Goal: Task Accomplishment & Management: Manage account settings

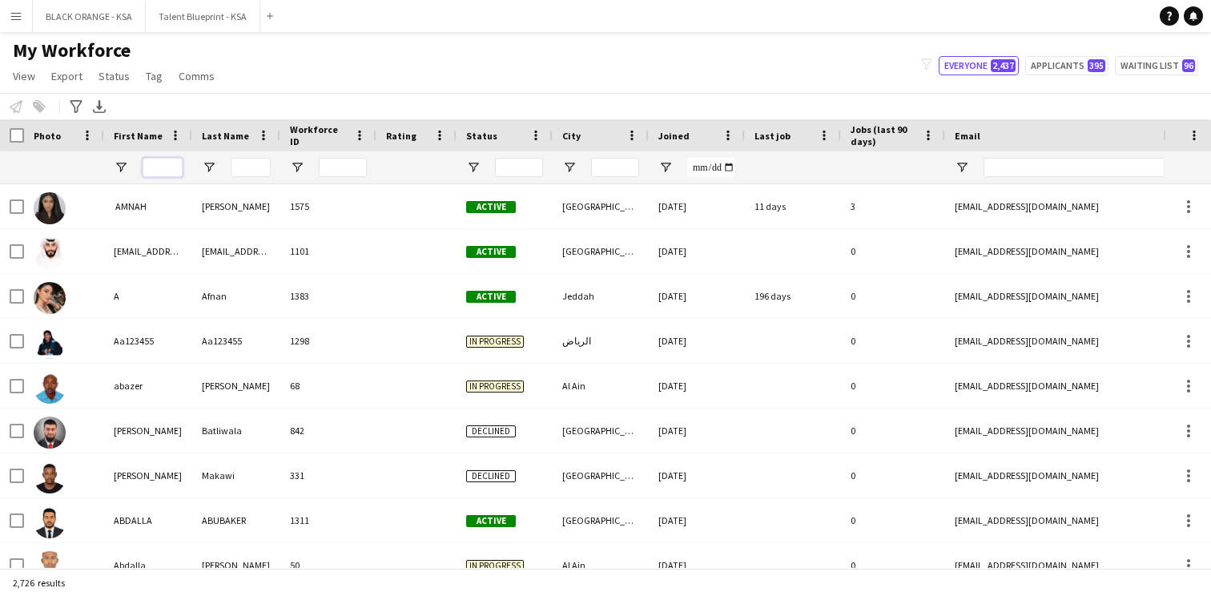
click at [166, 166] on input "First Name Filter Input" at bounding box center [163, 167] width 40 height 19
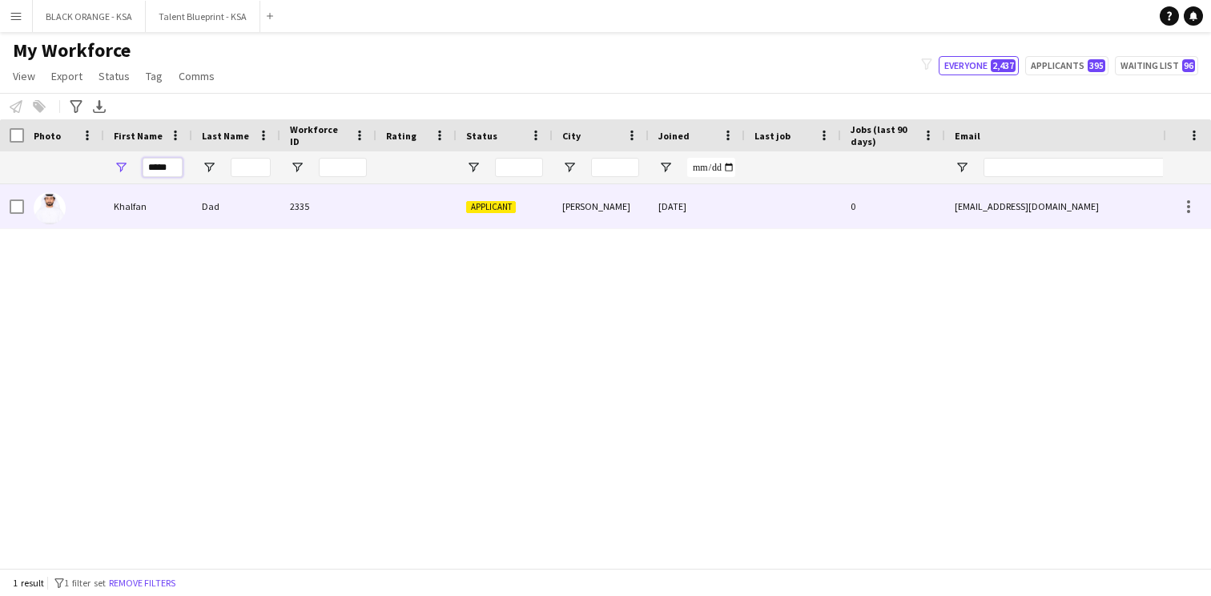
type input "*****"
click at [180, 213] on div "Khalfan" at bounding box center [148, 206] width 88 height 44
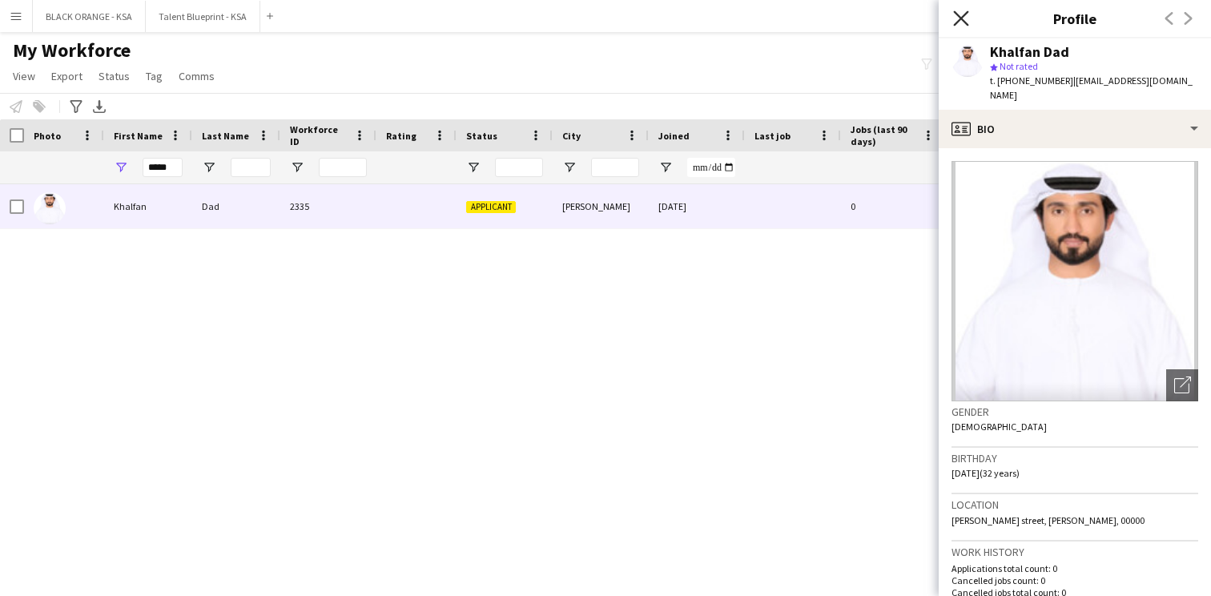
click at [955, 19] on icon "Close pop-in" at bounding box center [960, 17] width 15 height 15
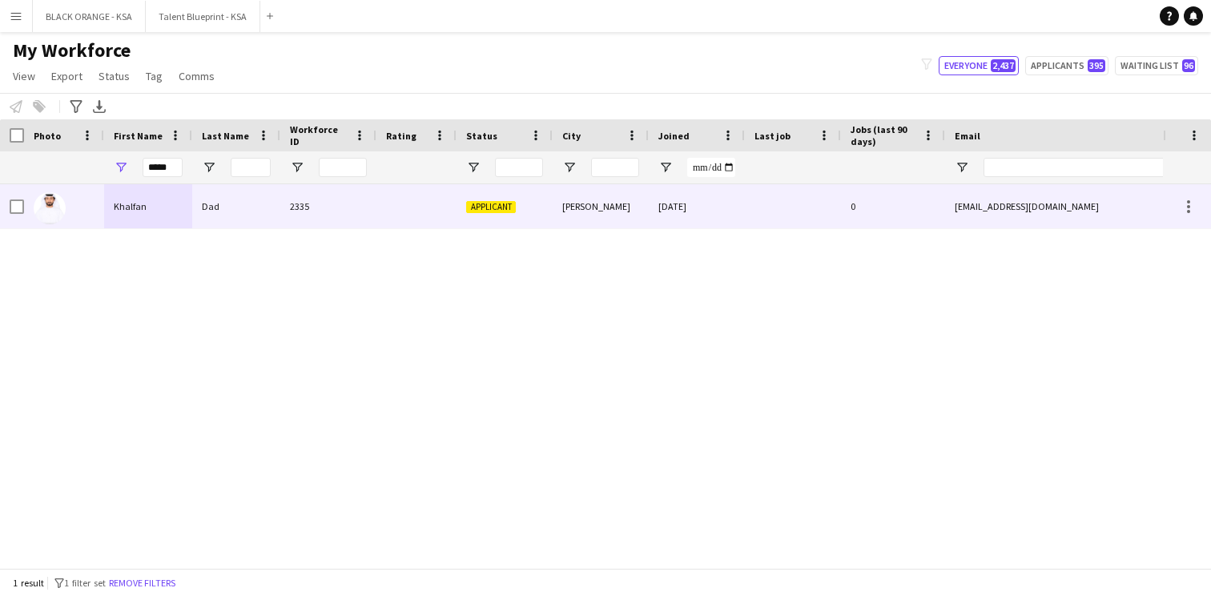
click at [702, 227] on div "[DATE]" at bounding box center [697, 206] width 96 height 44
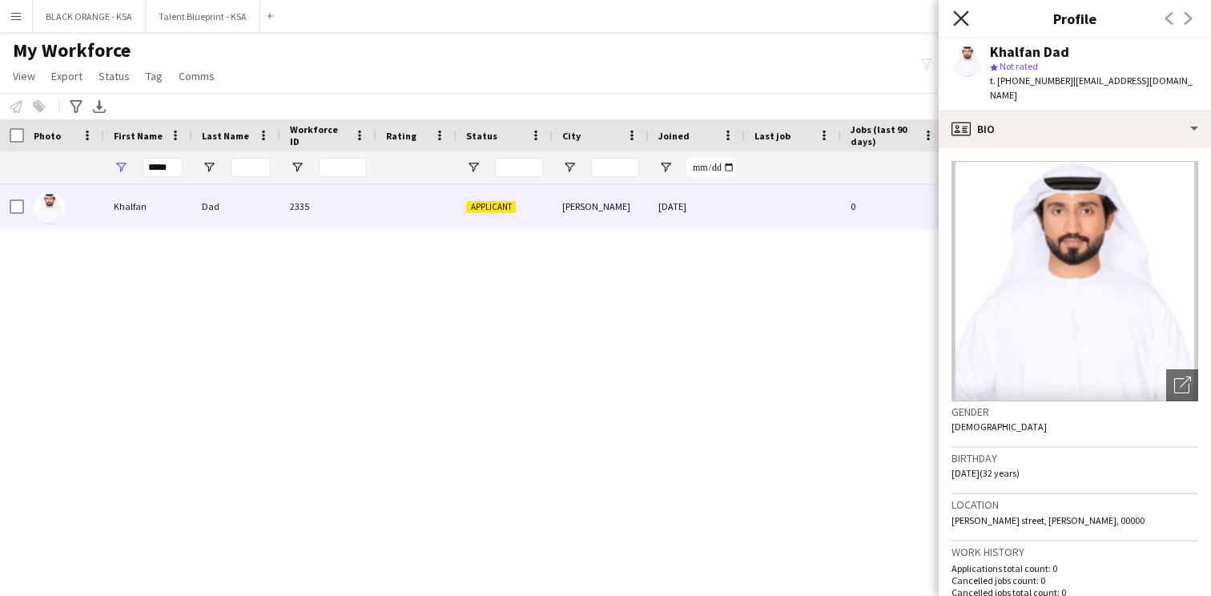
click at [958, 22] on icon "Close pop-in" at bounding box center [960, 17] width 15 height 15
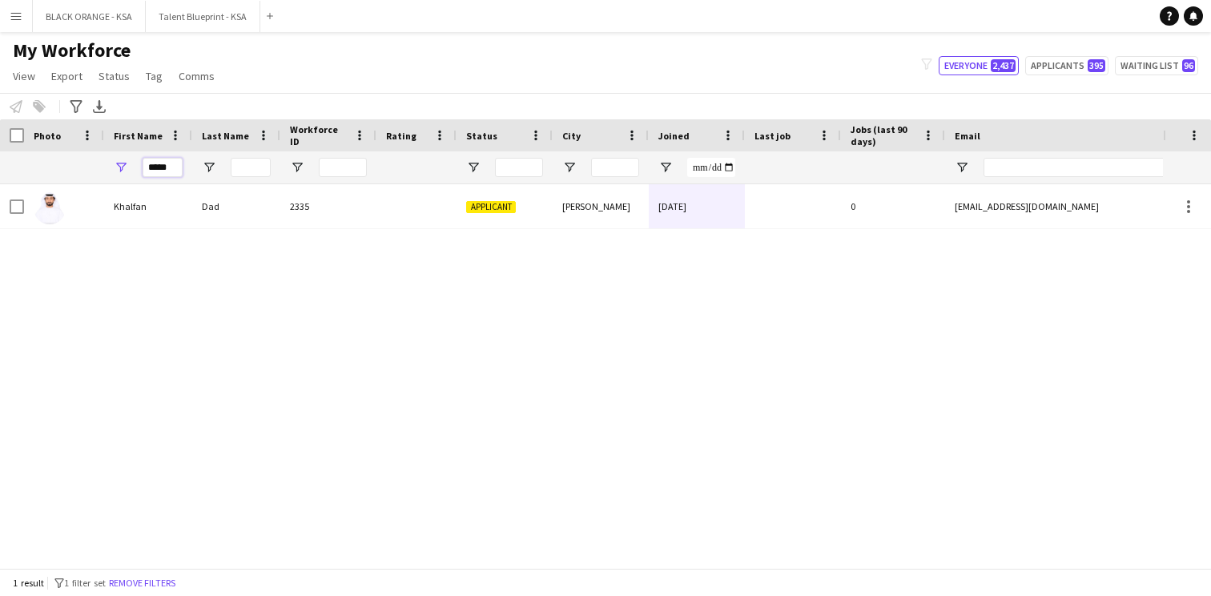
click at [165, 167] on input "*****" at bounding box center [163, 167] width 40 height 19
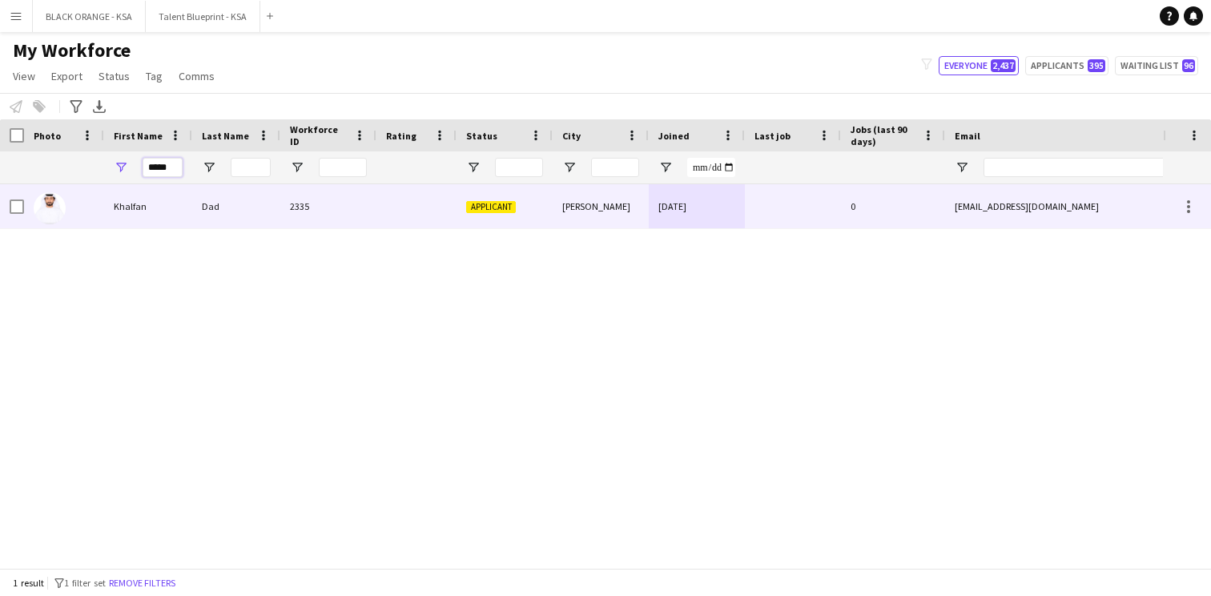
type input "*****"
click at [227, 221] on div "Dad" at bounding box center [236, 206] width 88 height 44
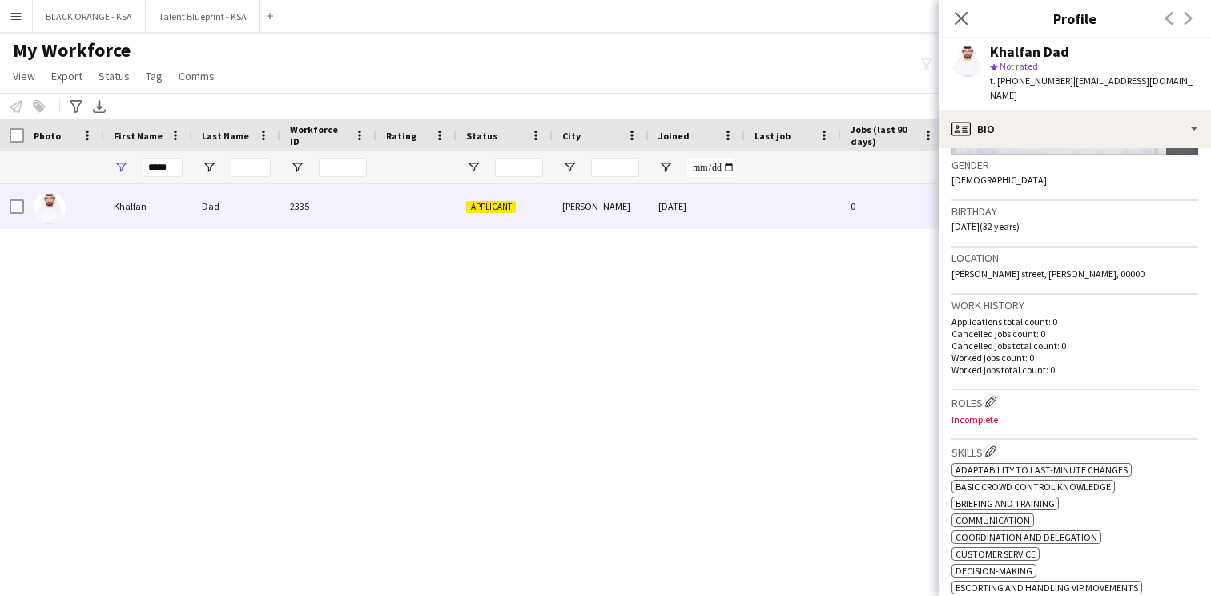
scroll to position [292, 0]
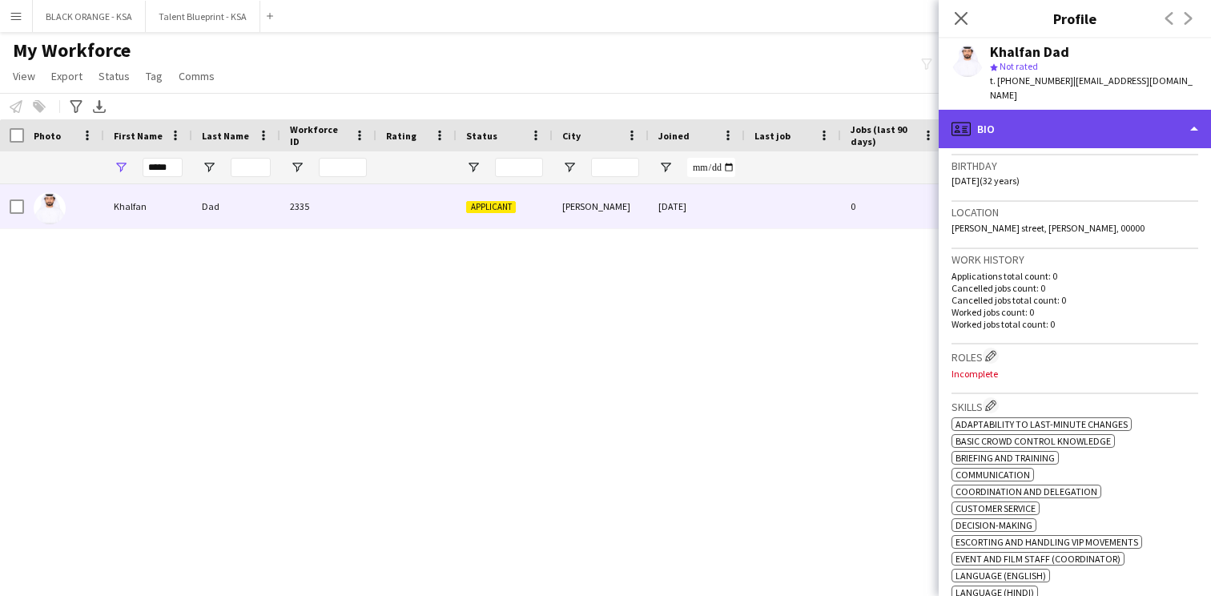
click at [1057, 124] on div "profile Bio" at bounding box center [1075, 129] width 272 height 38
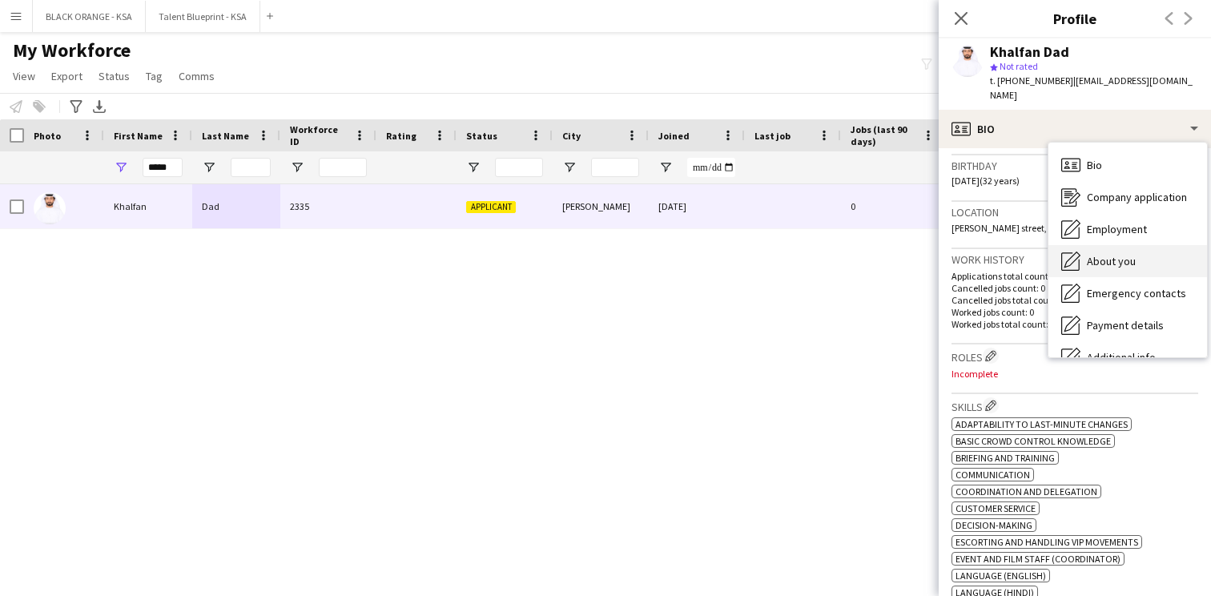
click at [1093, 254] on span "About you" at bounding box center [1111, 261] width 49 height 14
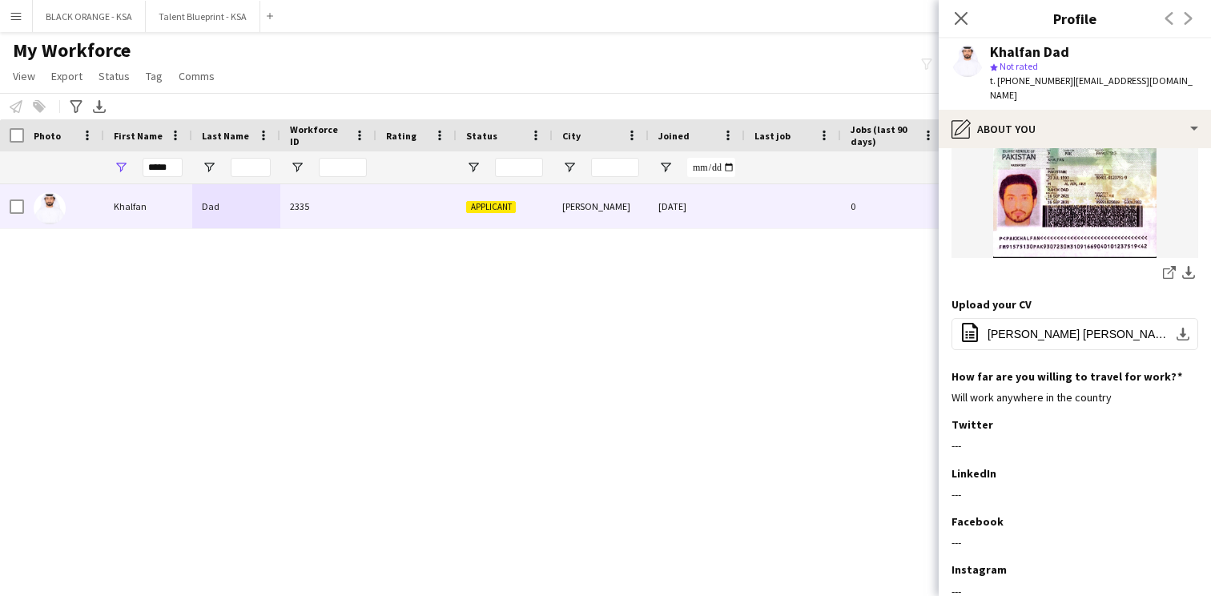
scroll to position [736, 0]
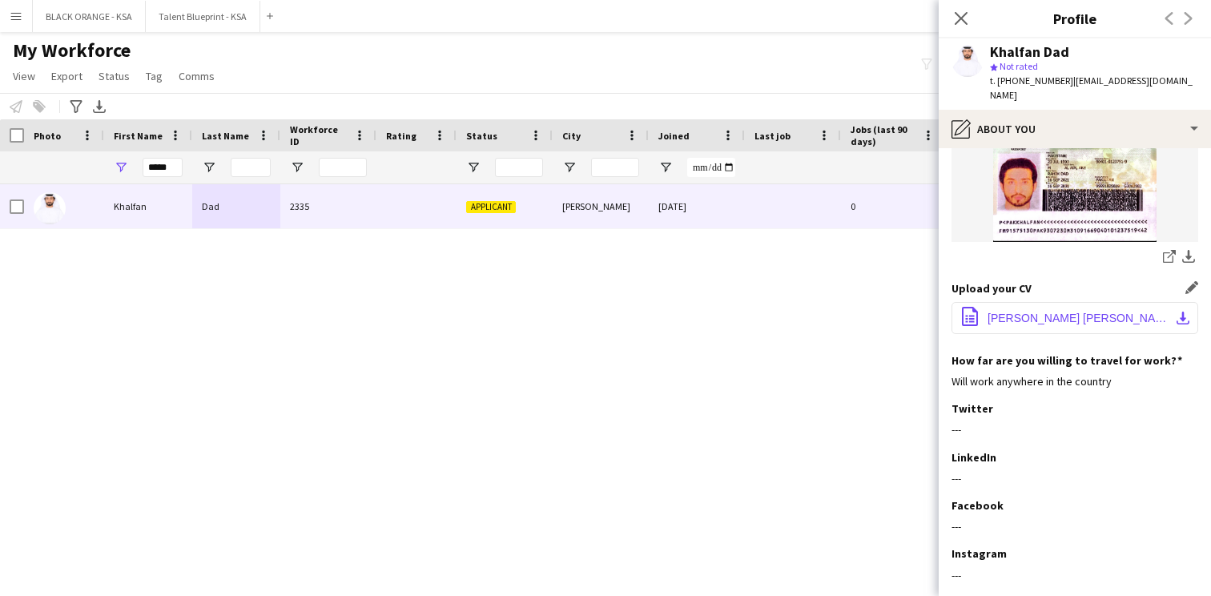
click at [1041, 312] on span "[PERSON_NAME] [PERSON_NAME] Dad #1 4.pdf" at bounding box center [1078, 318] width 181 height 13
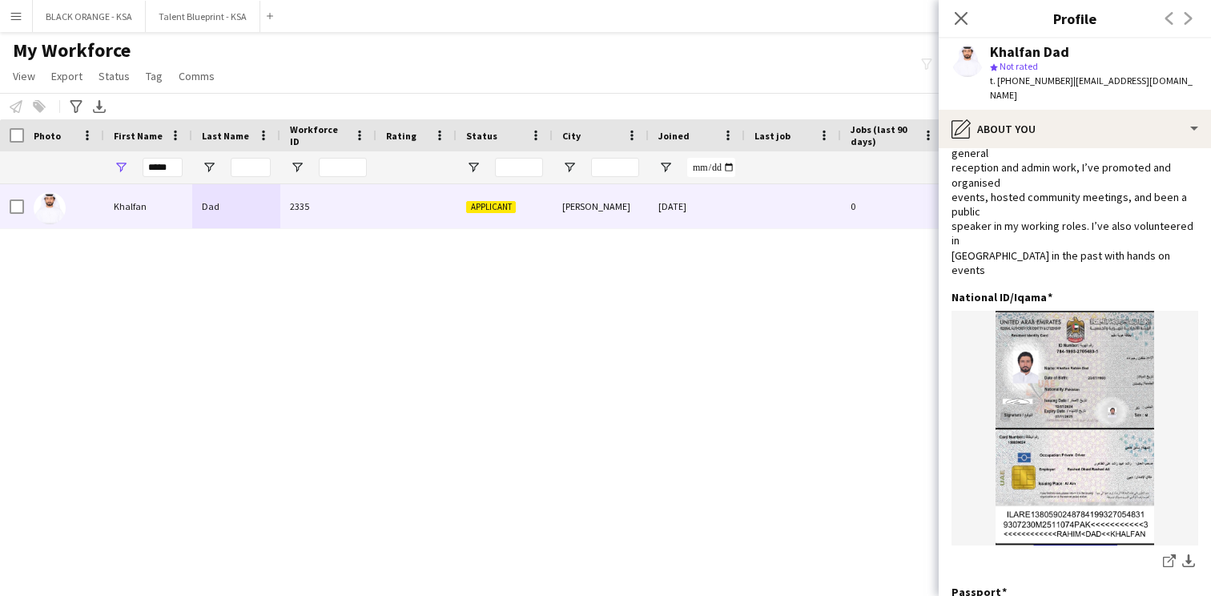
scroll to position [0, 0]
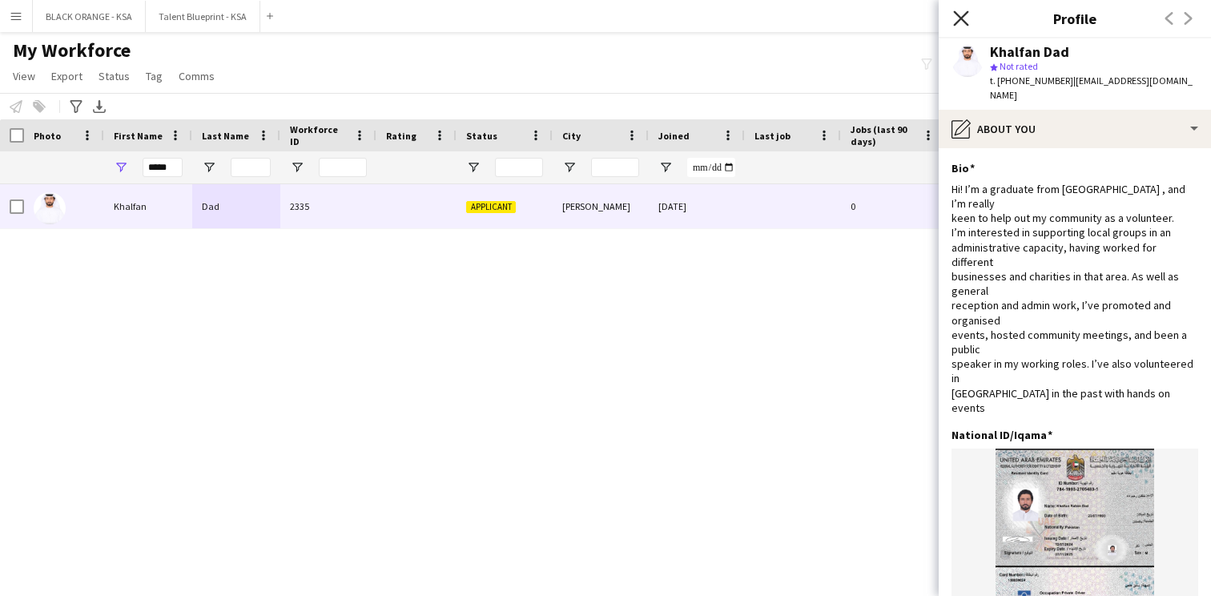
click at [964, 18] on icon "Close pop-in" at bounding box center [960, 17] width 15 height 15
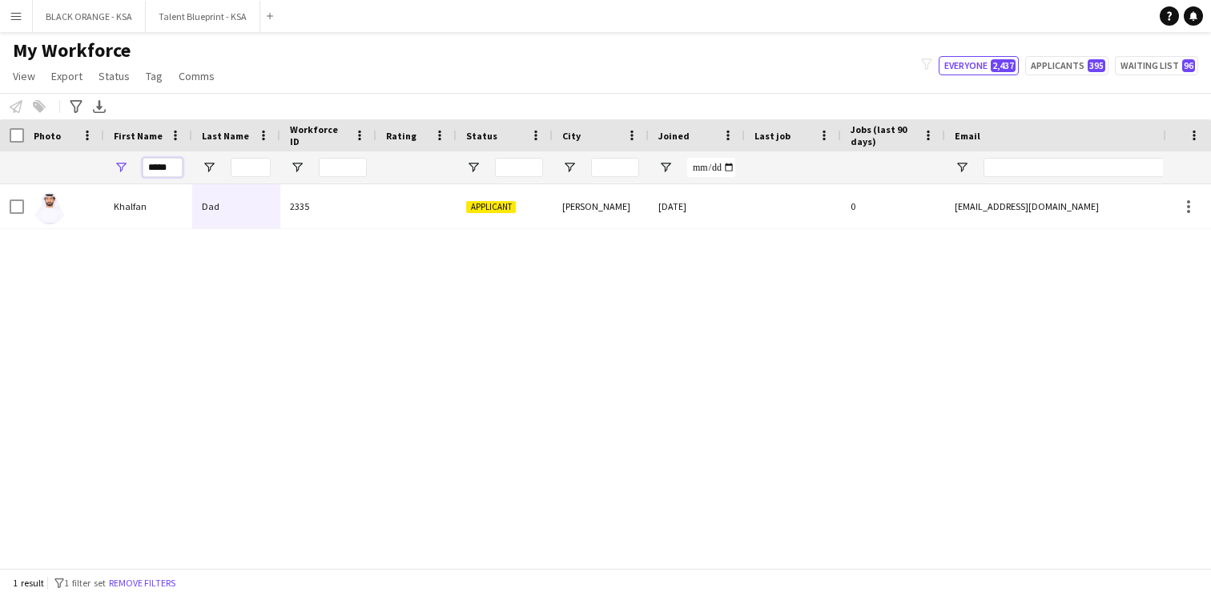
click at [158, 167] on input "*****" at bounding box center [163, 167] width 40 height 19
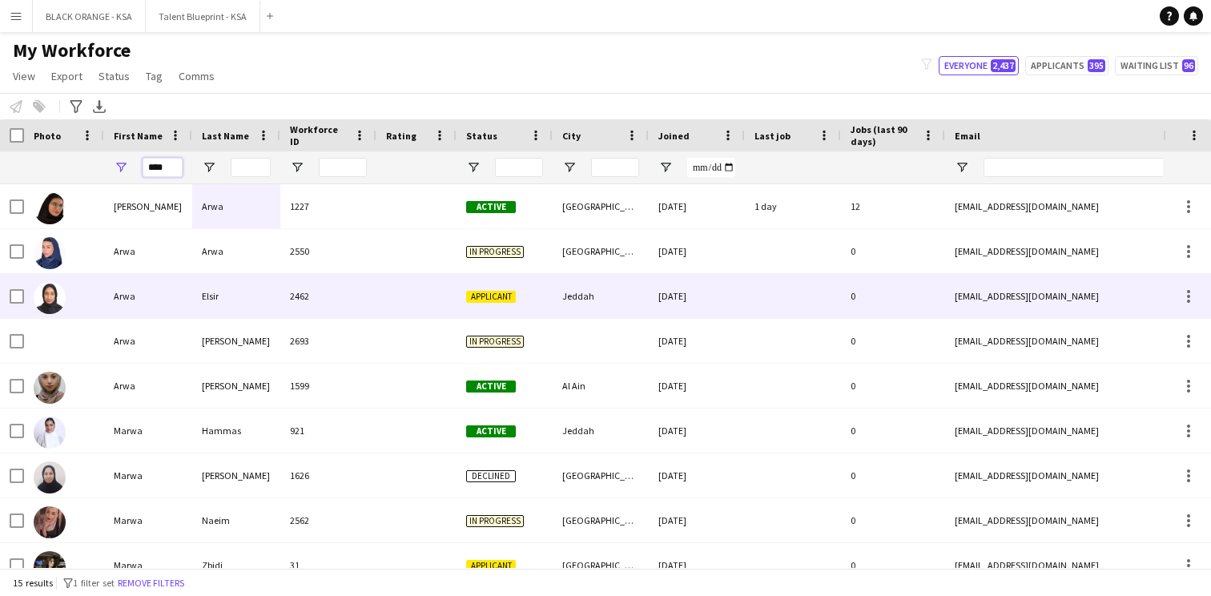
type input "****"
click at [215, 298] on div "Elsir" at bounding box center [236, 296] width 88 height 44
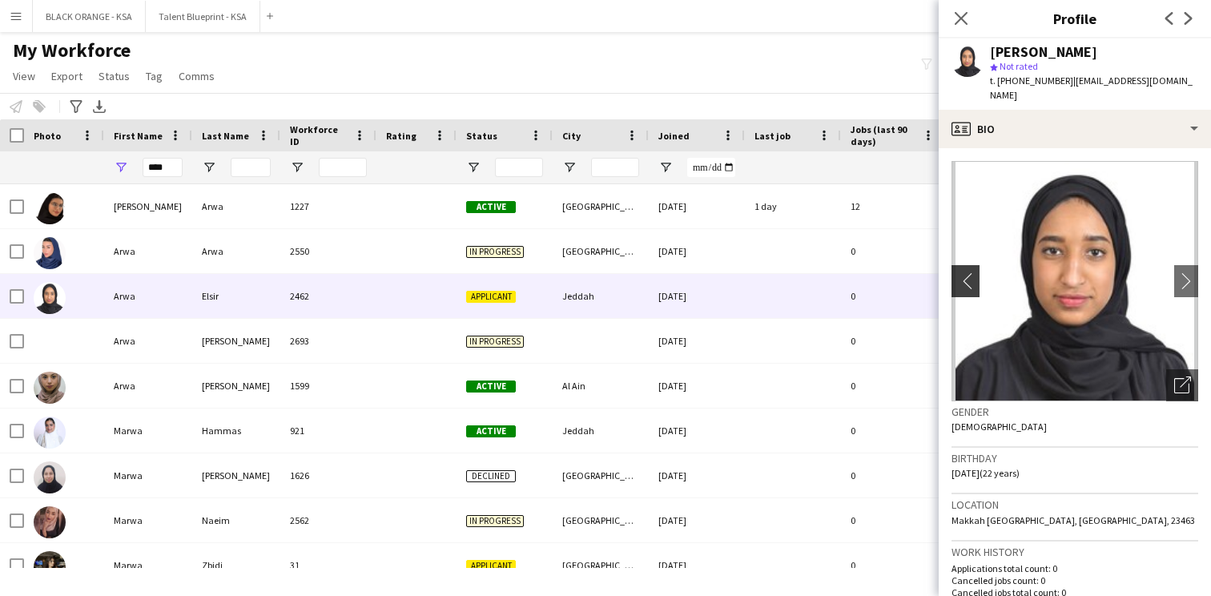
click at [964, 272] on app-icon "chevron-left" at bounding box center [964, 280] width 25 height 17
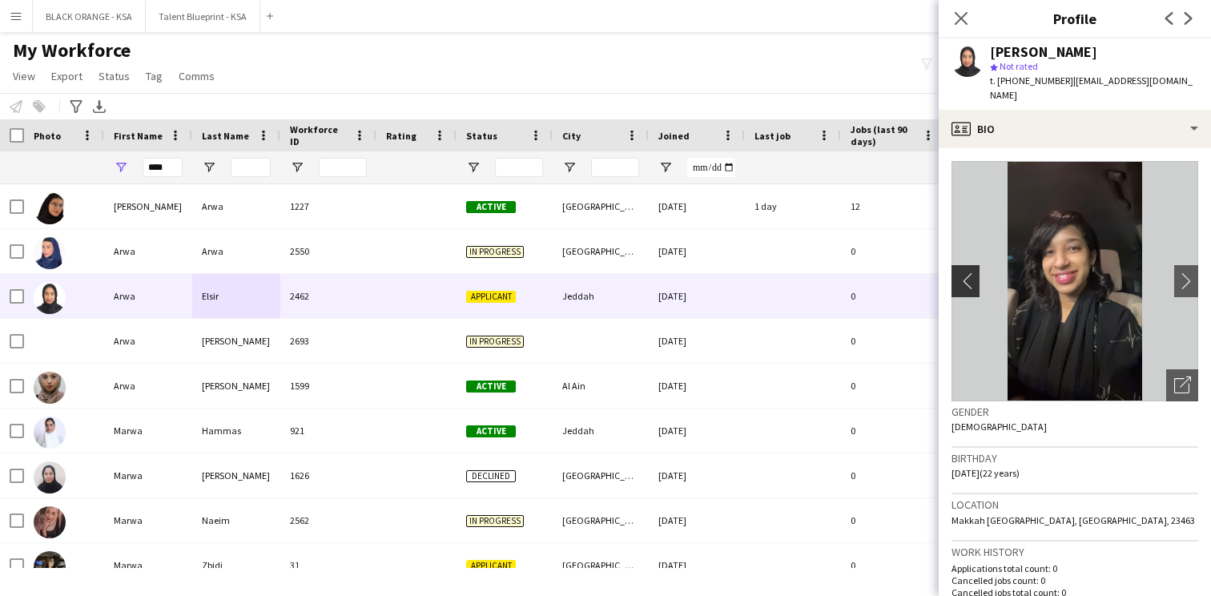
click at [964, 272] on app-icon "chevron-left" at bounding box center [964, 280] width 25 height 17
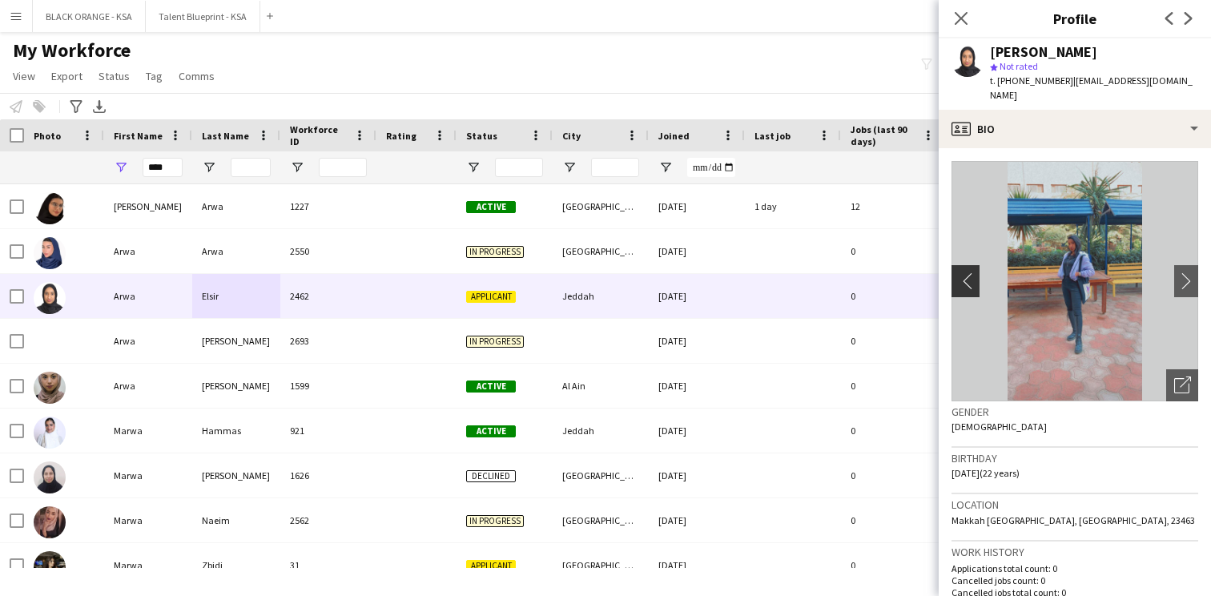
click at [964, 272] on app-icon "chevron-left" at bounding box center [964, 280] width 25 height 17
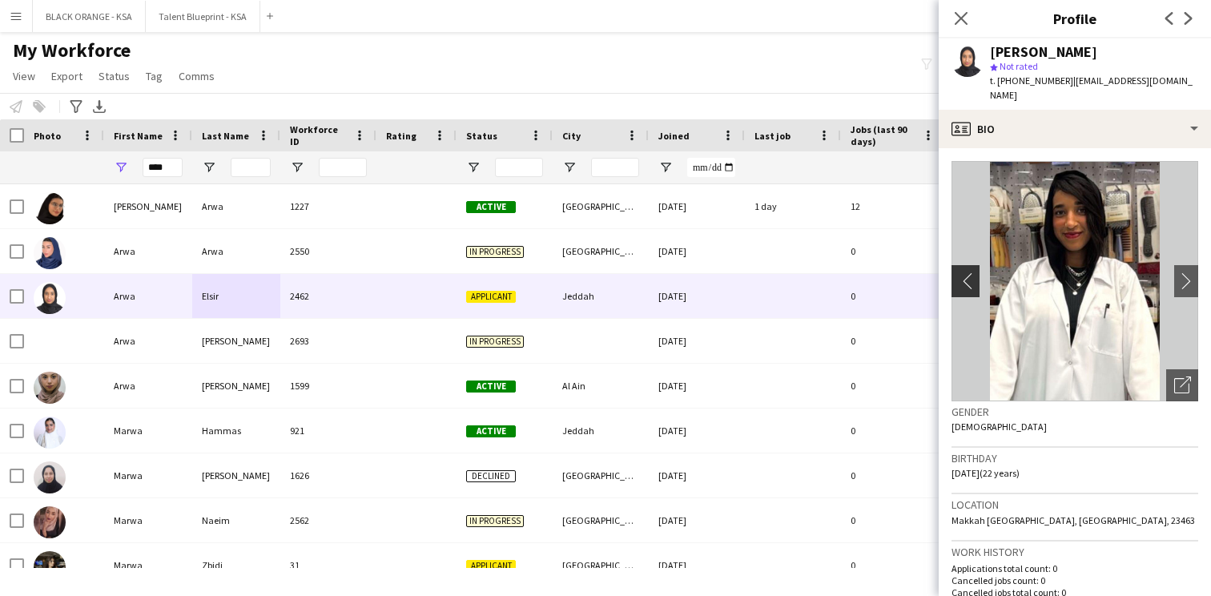
click at [964, 272] on app-icon "chevron-left" at bounding box center [964, 280] width 25 height 17
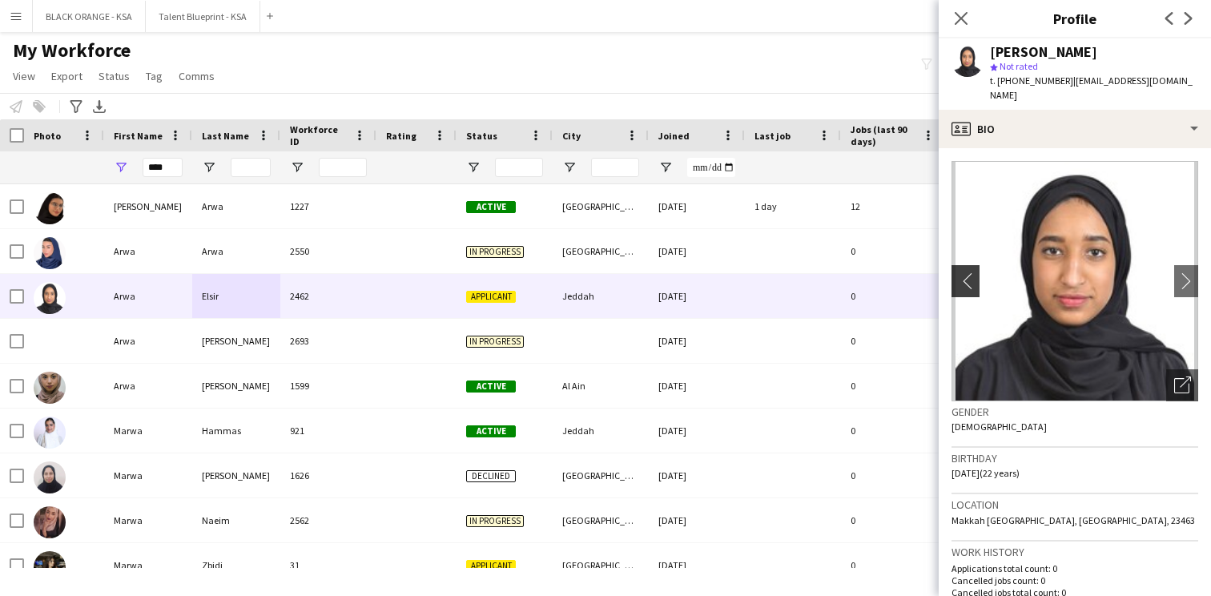
click at [966, 272] on app-icon "chevron-left" at bounding box center [964, 280] width 25 height 17
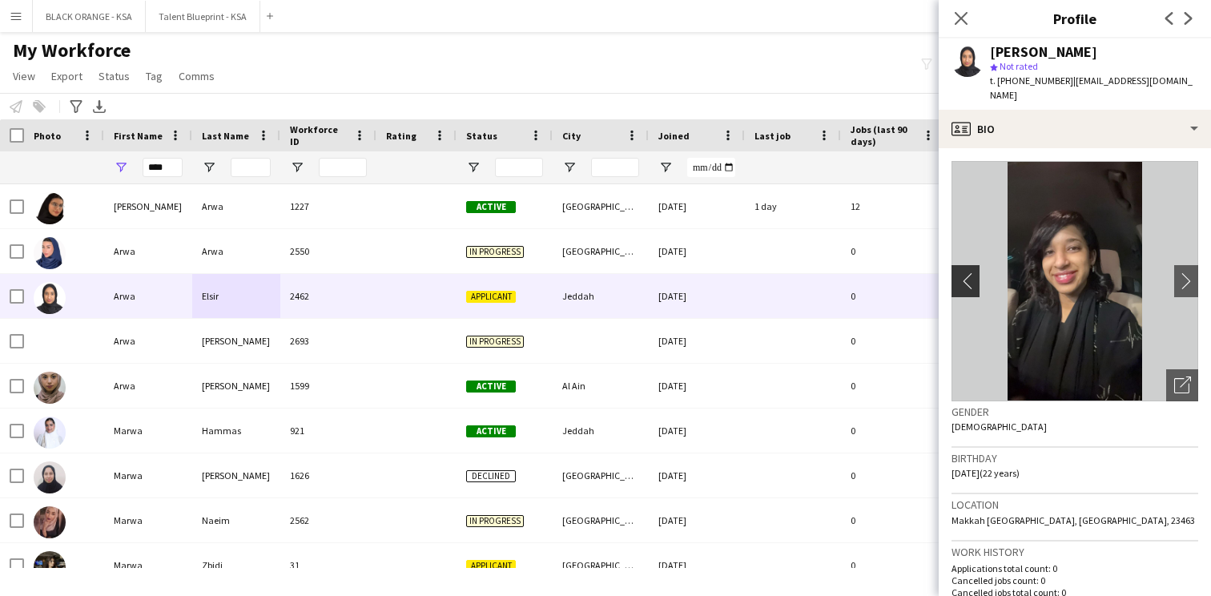
click at [966, 272] on app-icon "chevron-left" at bounding box center [964, 280] width 25 height 17
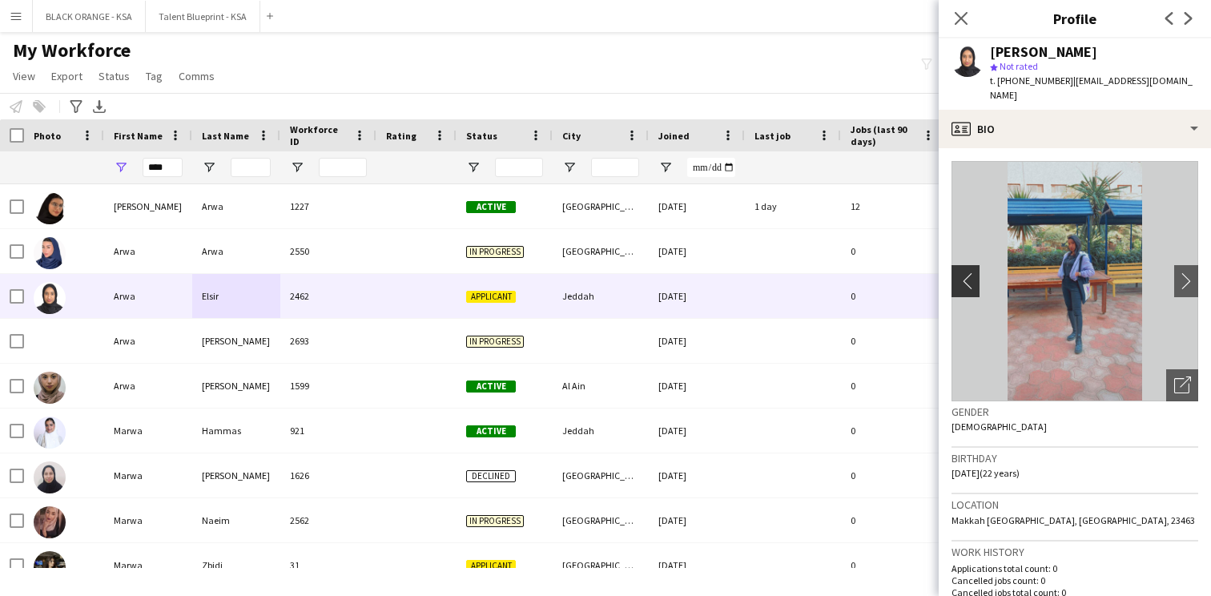
click at [966, 272] on app-icon "chevron-left" at bounding box center [964, 280] width 25 height 17
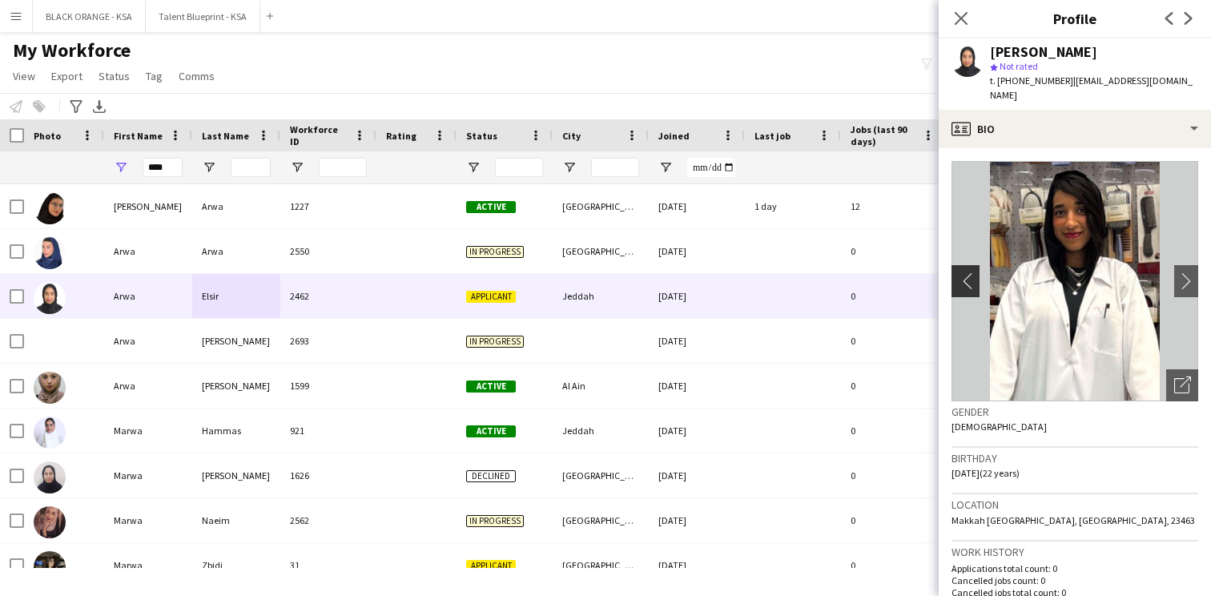
click at [966, 272] on app-icon "chevron-left" at bounding box center [964, 280] width 25 height 17
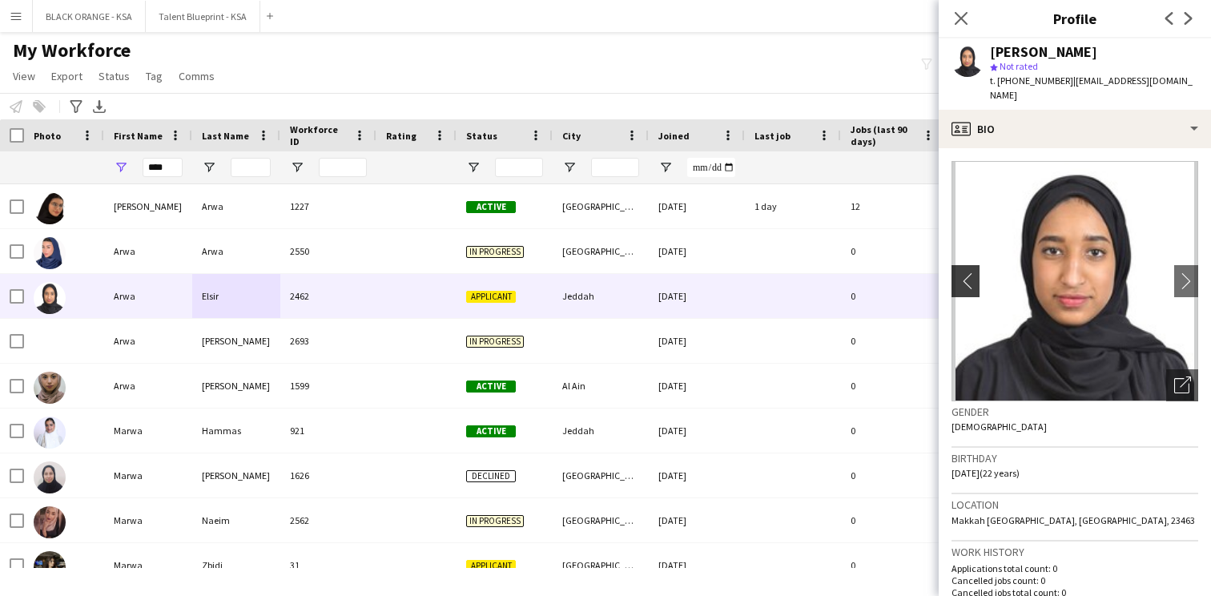
click at [963, 272] on app-icon "chevron-left" at bounding box center [964, 280] width 25 height 17
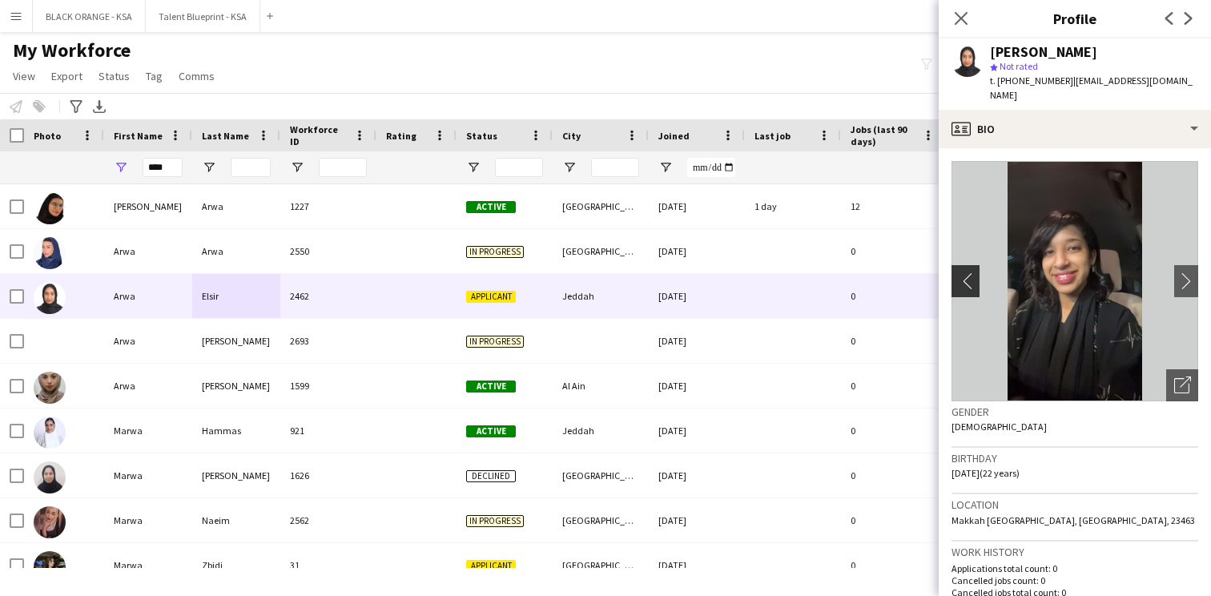
click at [963, 272] on app-icon "chevron-left" at bounding box center [964, 280] width 25 height 17
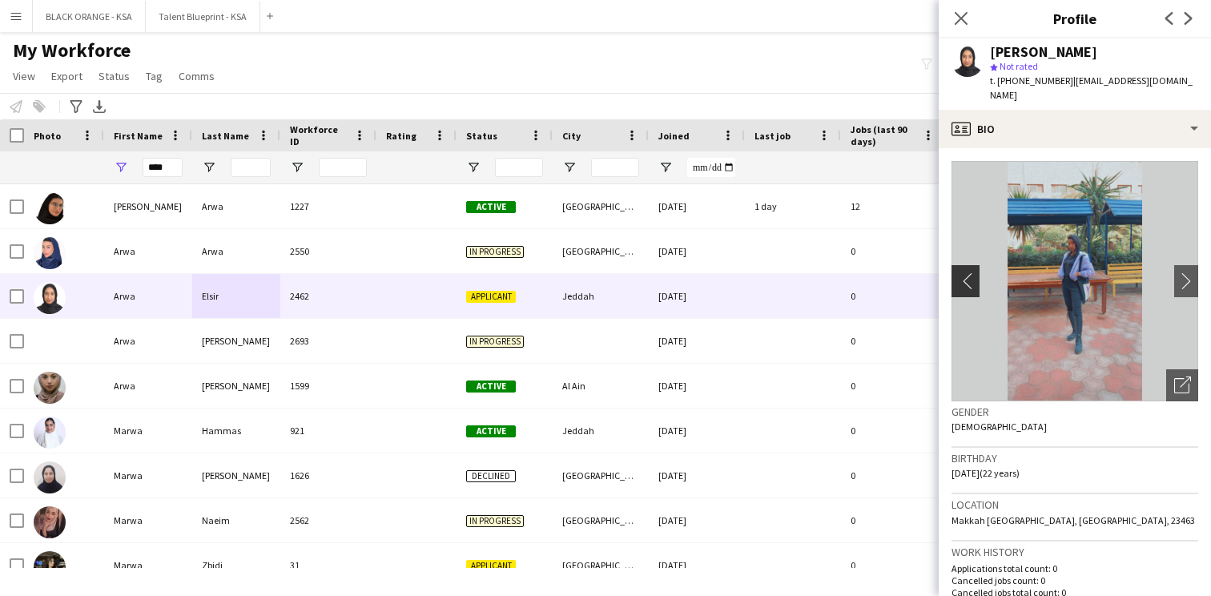
click at [963, 272] on app-icon "chevron-left" at bounding box center [964, 280] width 25 height 17
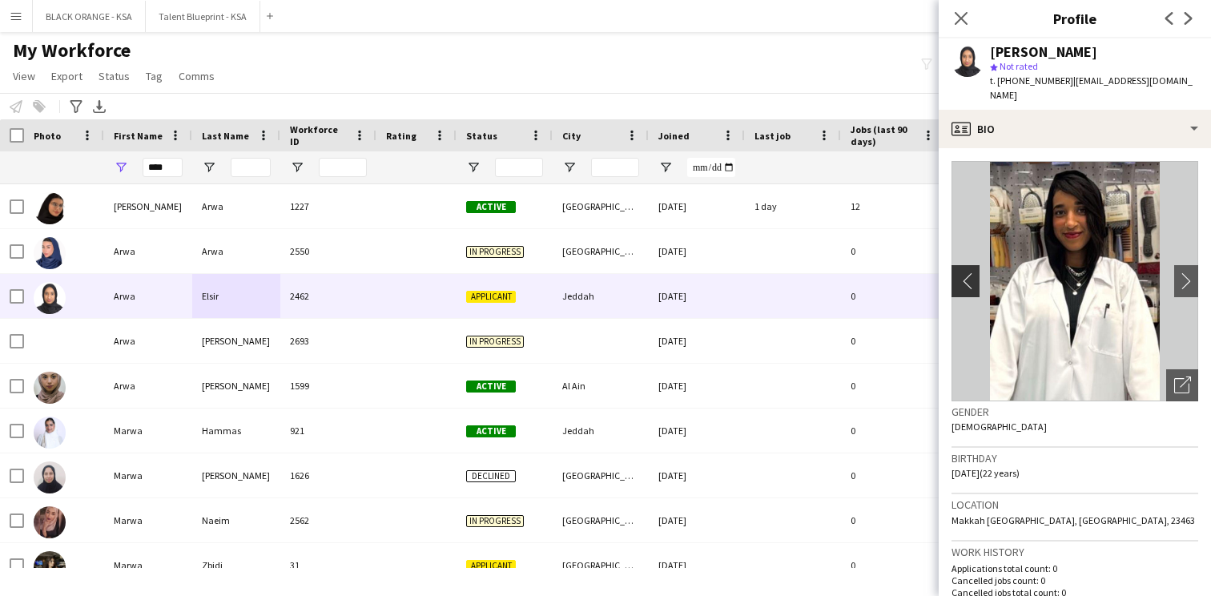
click at [963, 272] on app-icon "chevron-left" at bounding box center [964, 280] width 25 height 17
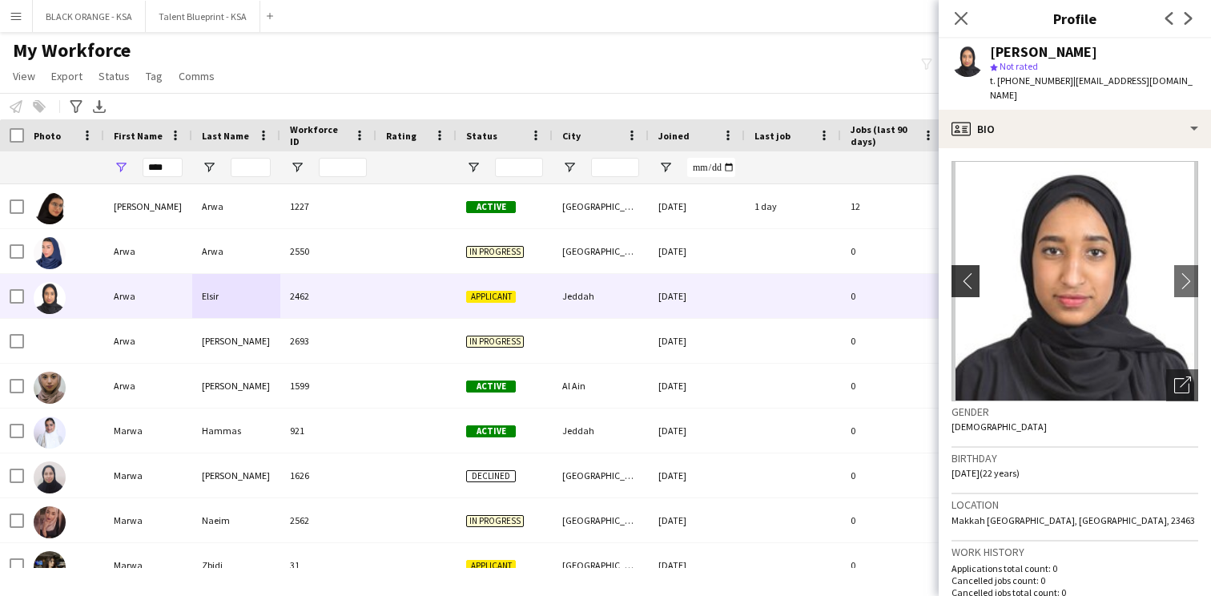
click at [963, 272] on app-icon "chevron-left" at bounding box center [964, 280] width 25 height 17
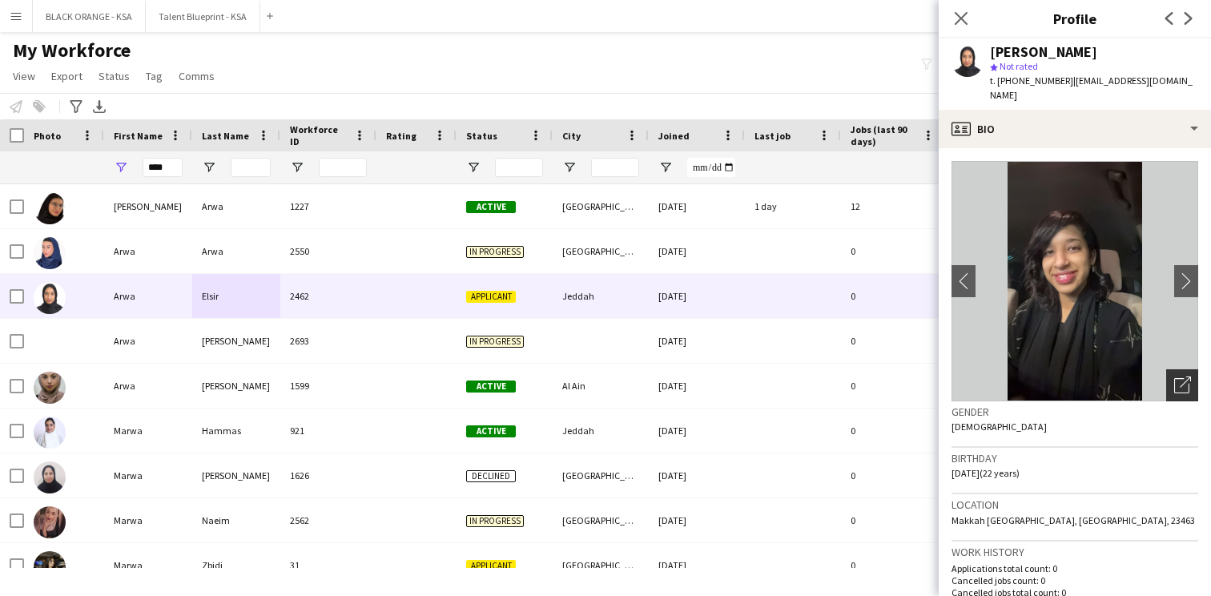
click at [1185, 376] on icon "Open photos pop-in" at bounding box center [1182, 384] width 17 height 17
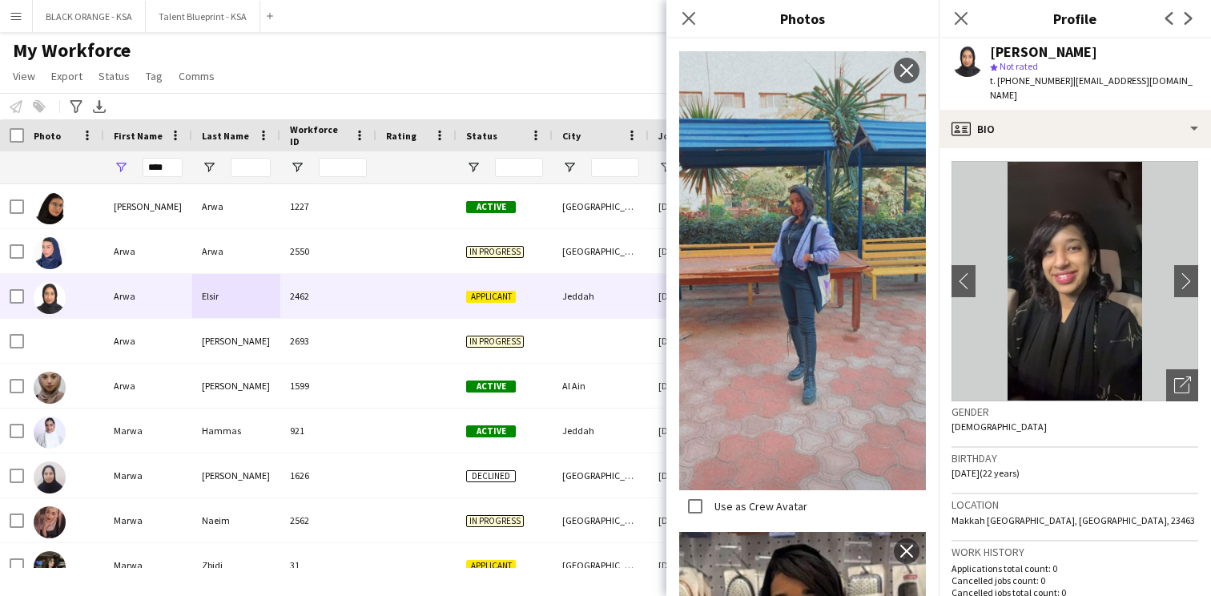
scroll to position [1422, 0]
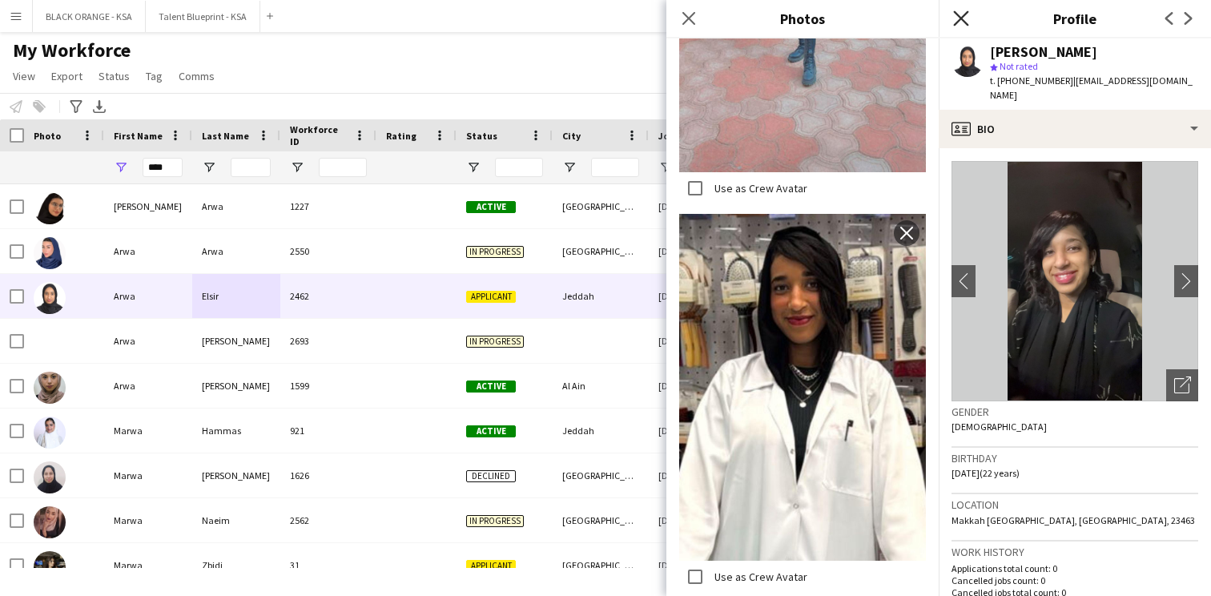
click at [964, 15] on icon at bounding box center [960, 17] width 15 height 15
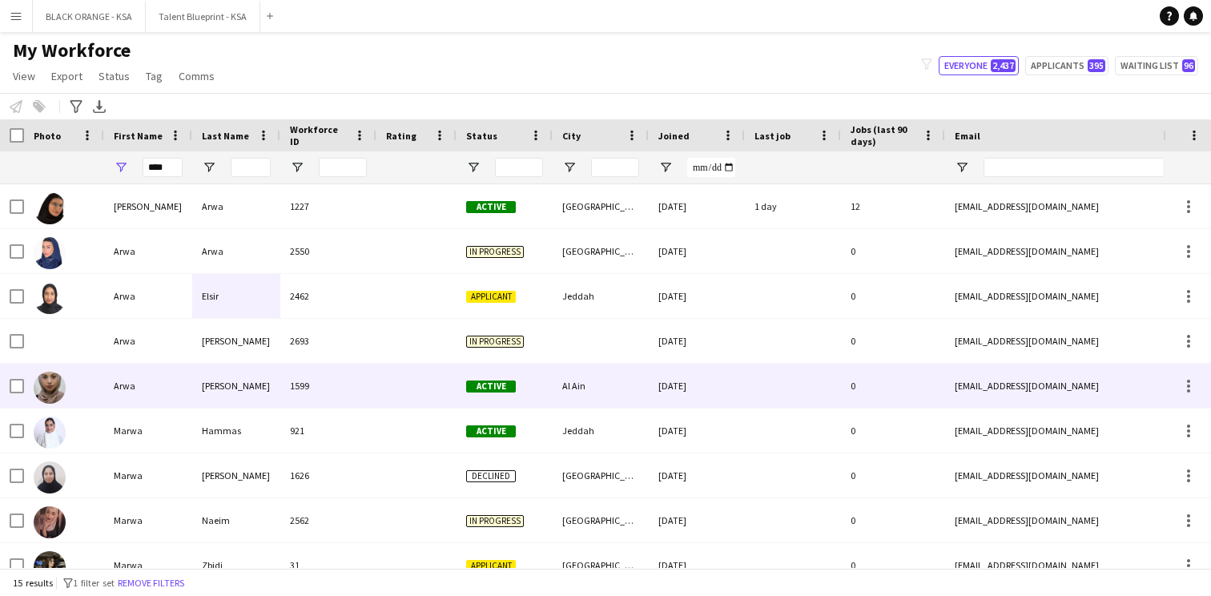
click at [180, 384] on div "Arwa" at bounding box center [148, 386] width 88 height 44
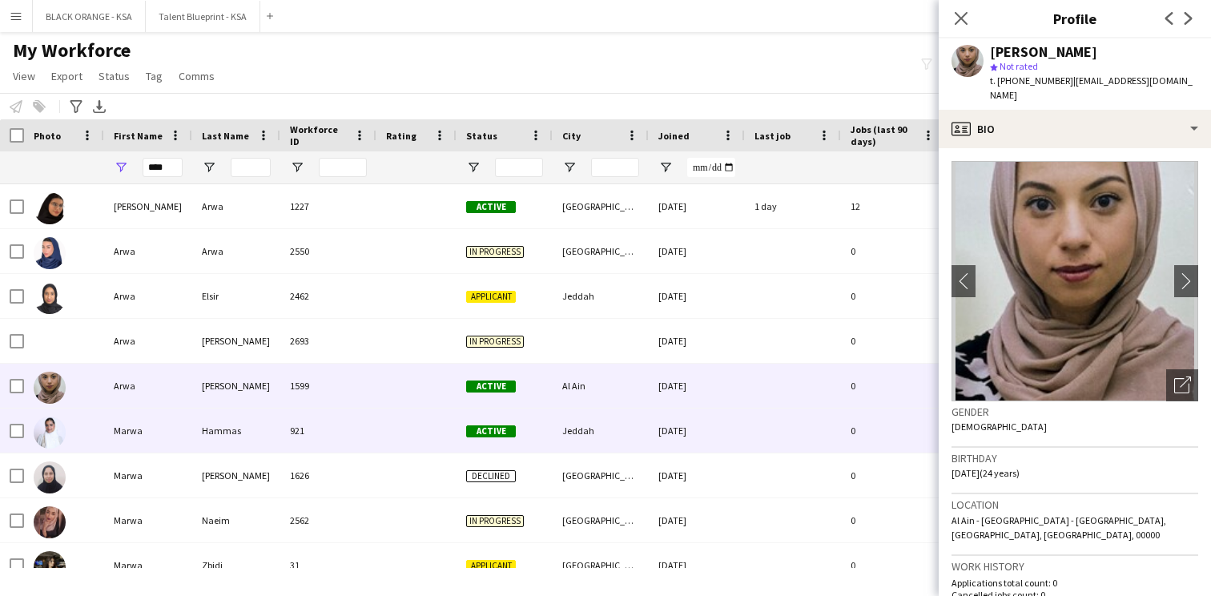
click at [182, 424] on div "Marwa" at bounding box center [148, 431] width 88 height 44
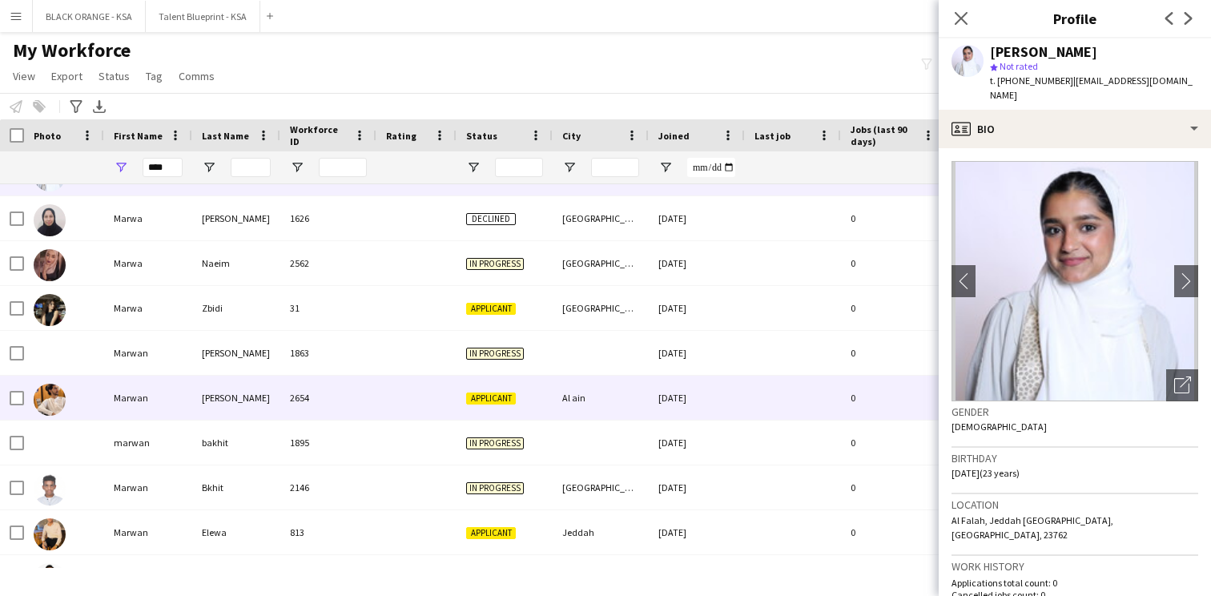
scroll to position [268, 0]
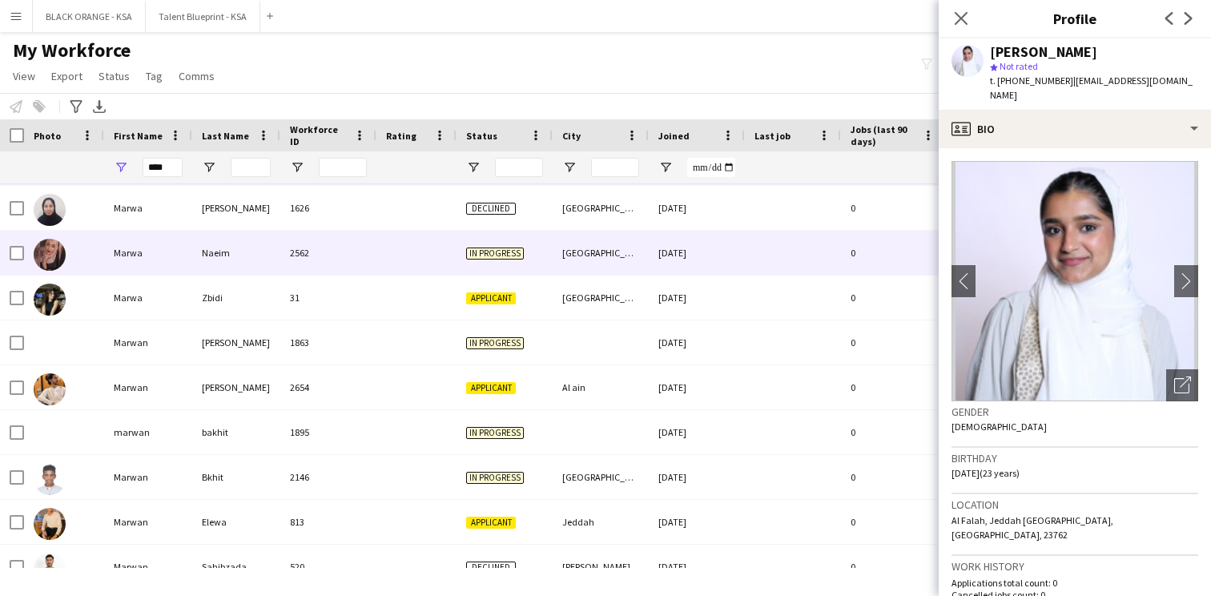
click at [229, 256] on div "Naeim" at bounding box center [236, 253] width 88 height 44
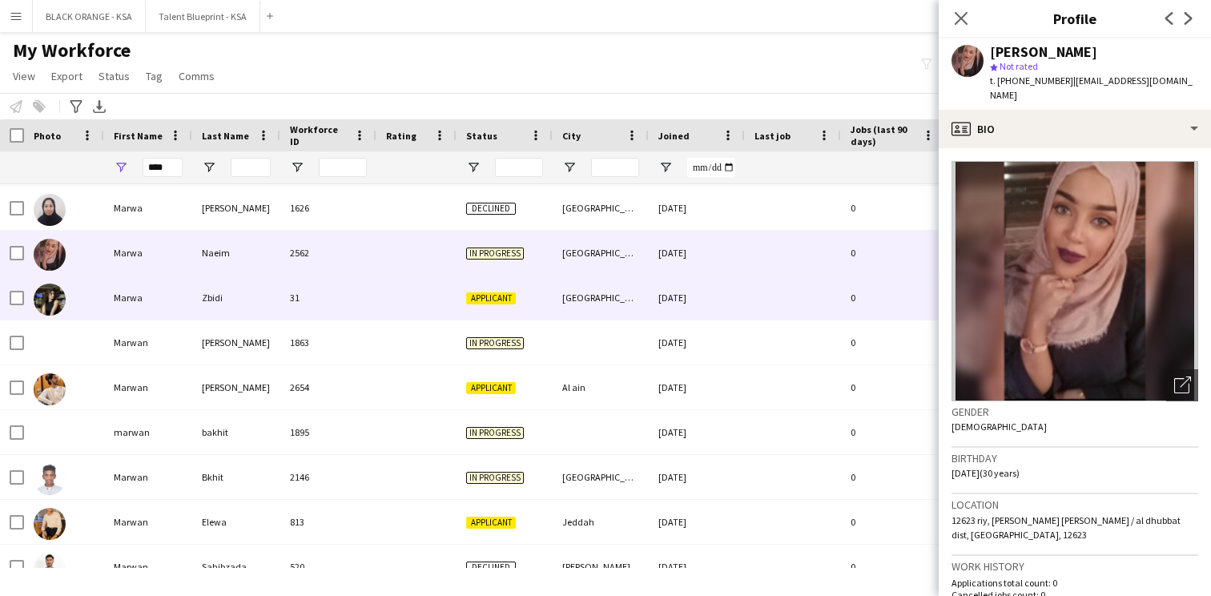
click at [210, 294] on div "Zbidi" at bounding box center [236, 298] width 88 height 44
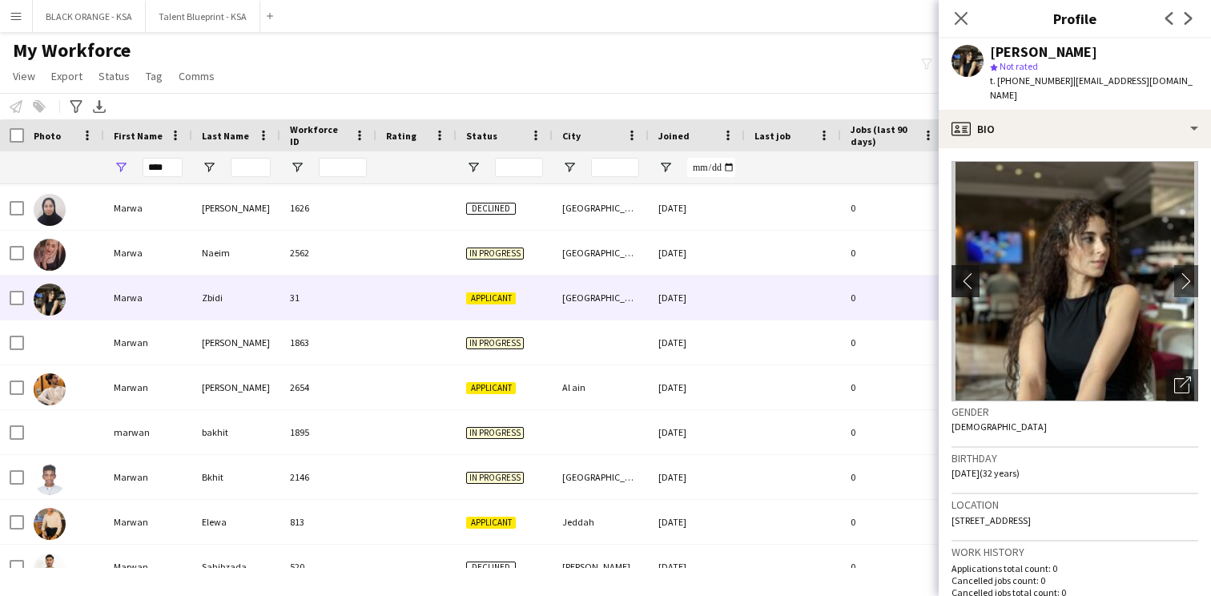
click at [972, 272] on app-icon "chevron-left" at bounding box center [964, 280] width 25 height 17
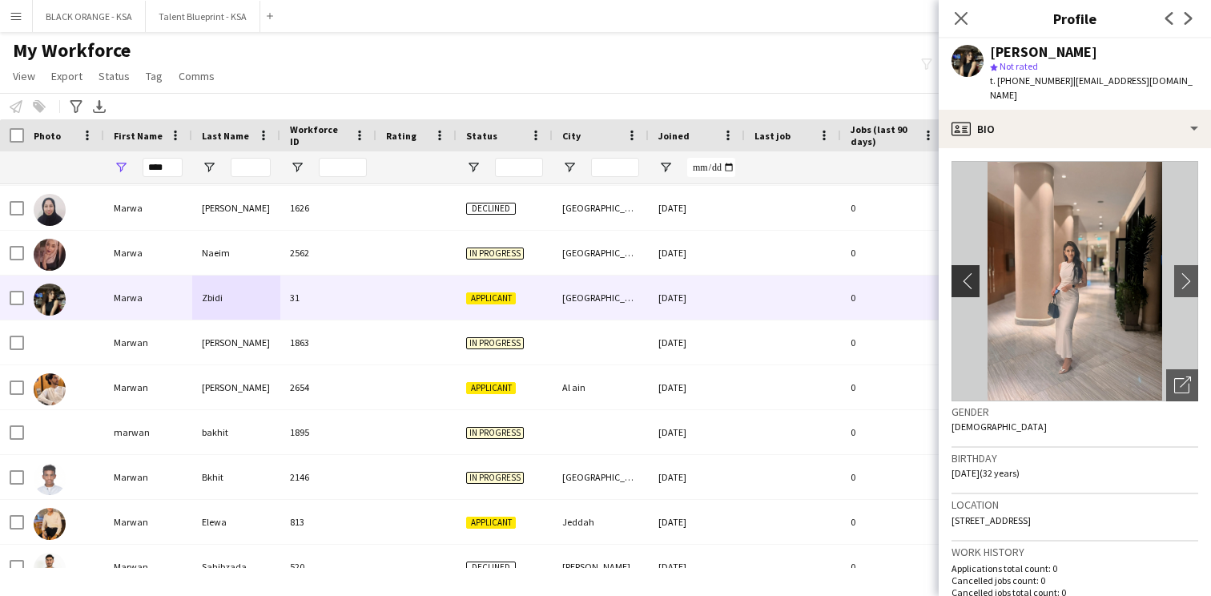
click at [963, 272] on app-icon "chevron-left" at bounding box center [964, 280] width 25 height 17
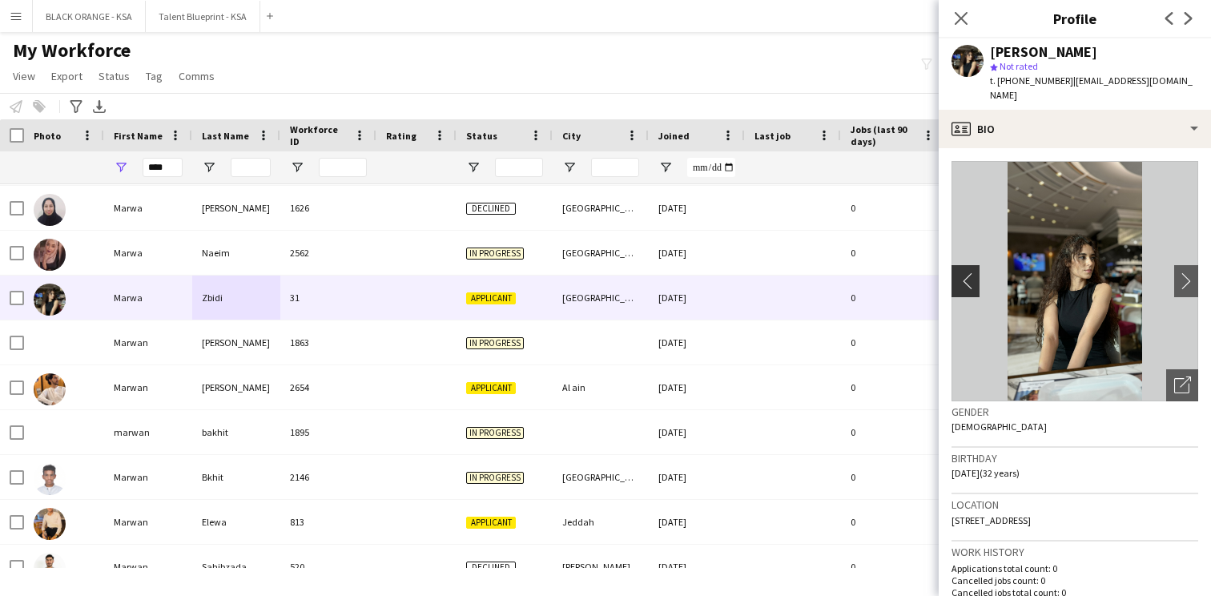
click at [963, 272] on app-icon "chevron-left" at bounding box center [964, 280] width 25 height 17
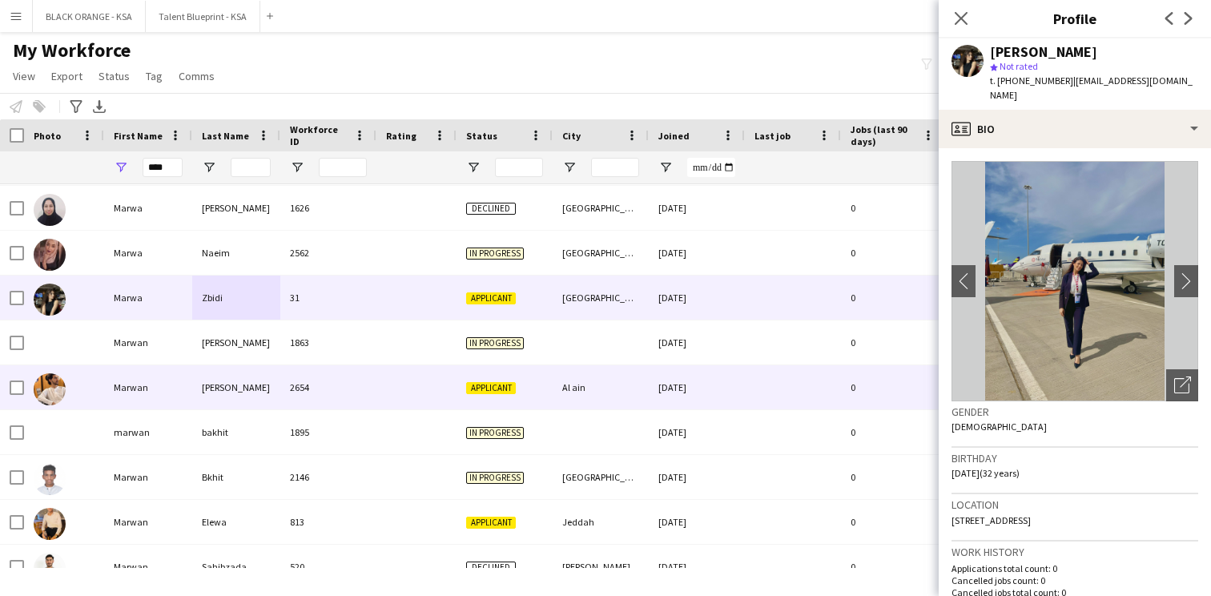
click at [218, 397] on div "[PERSON_NAME]" at bounding box center [236, 387] width 88 height 44
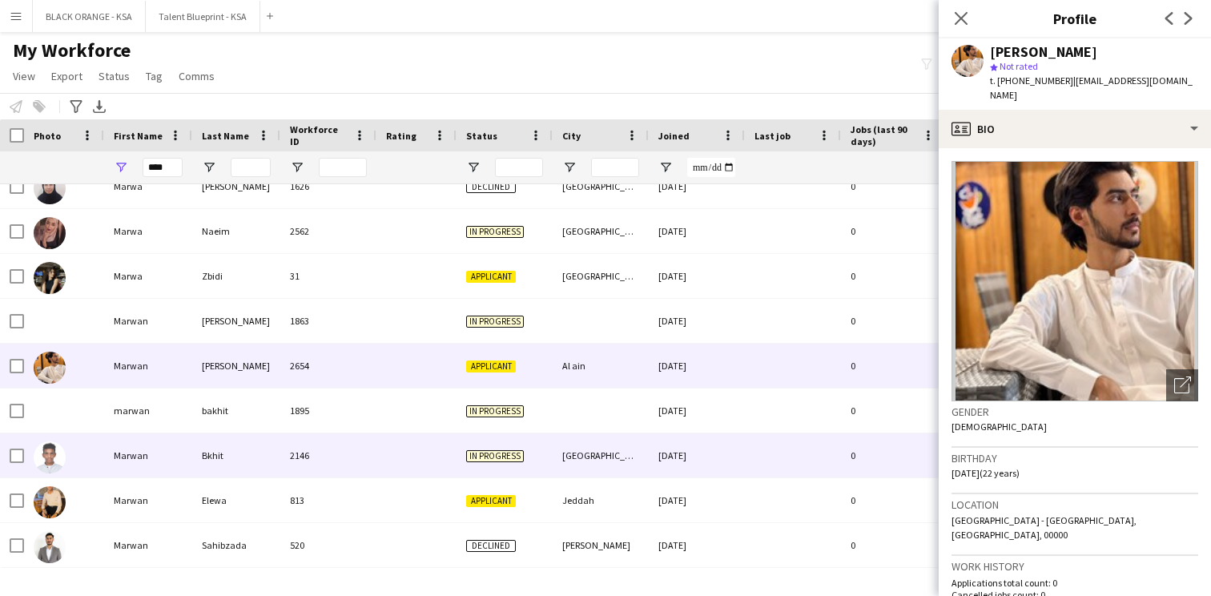
scroll to position [0, 0]
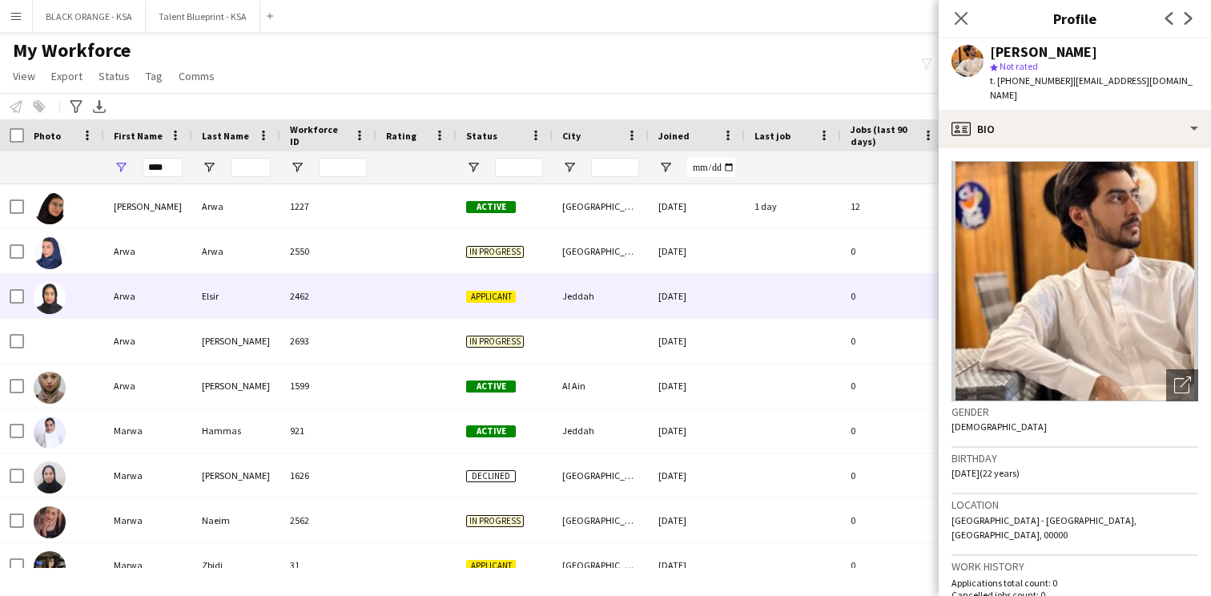
click at [171, 296] on div "Arwa" at bounding box center [148, 296] width 88 height 44
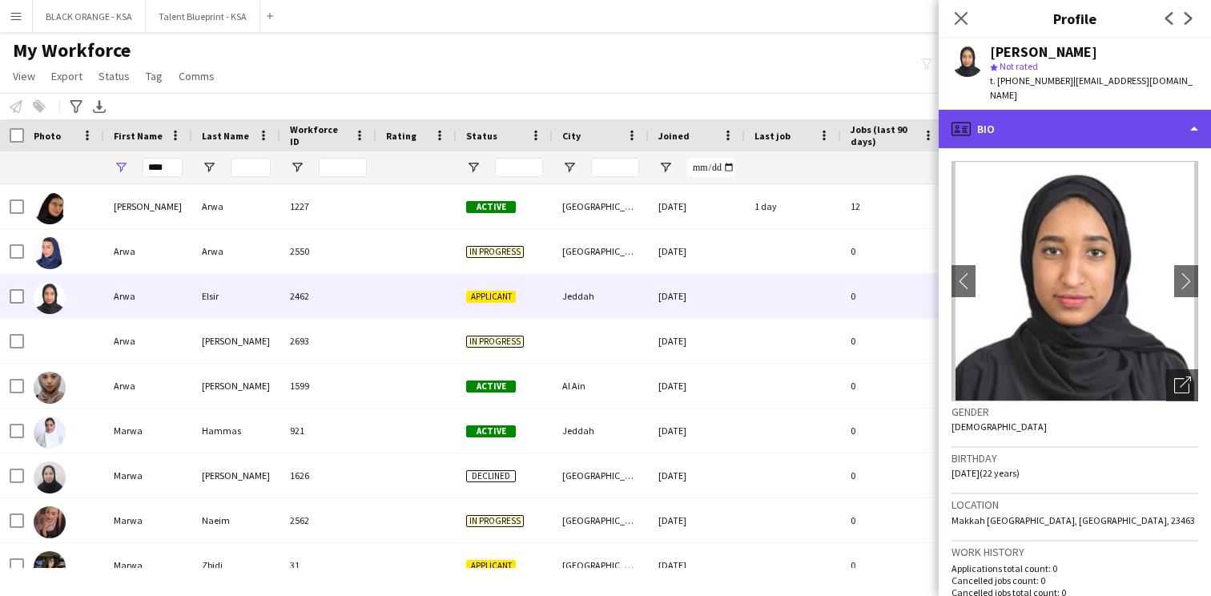
click at [1054, 122] on div "profile Bio" at bounding box center [1075, 129] width 272 height 38
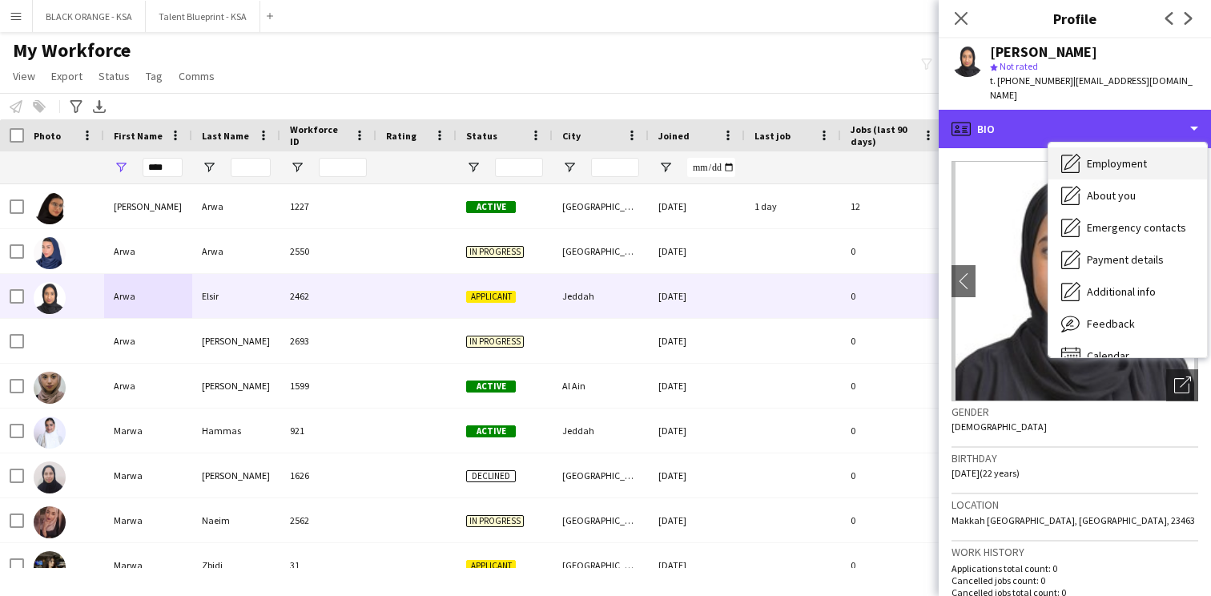
scroll to position [87, 0]
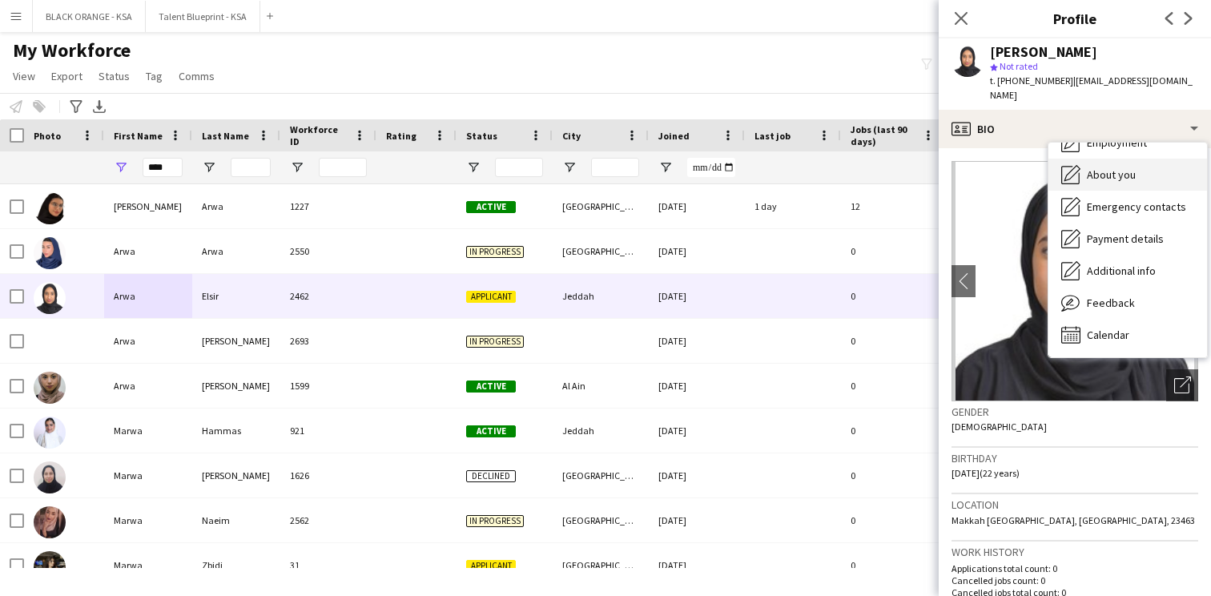
click at [1098, 167] on span "About you" at bounding box center [1111, 174] width 49 height 14
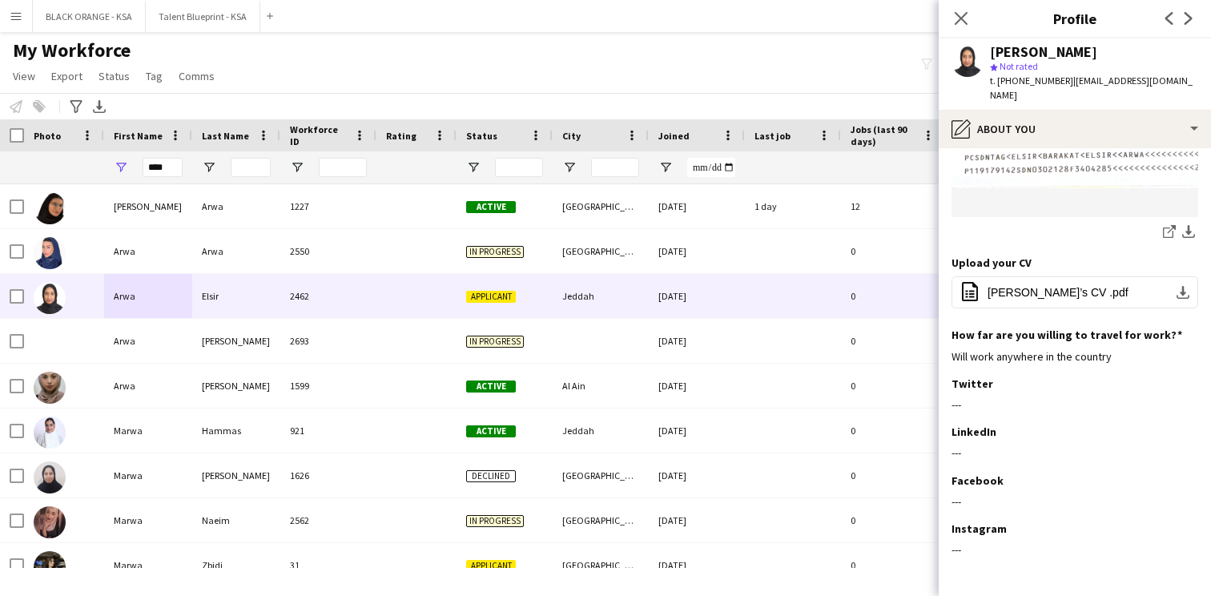
scroll to position [663, 0]
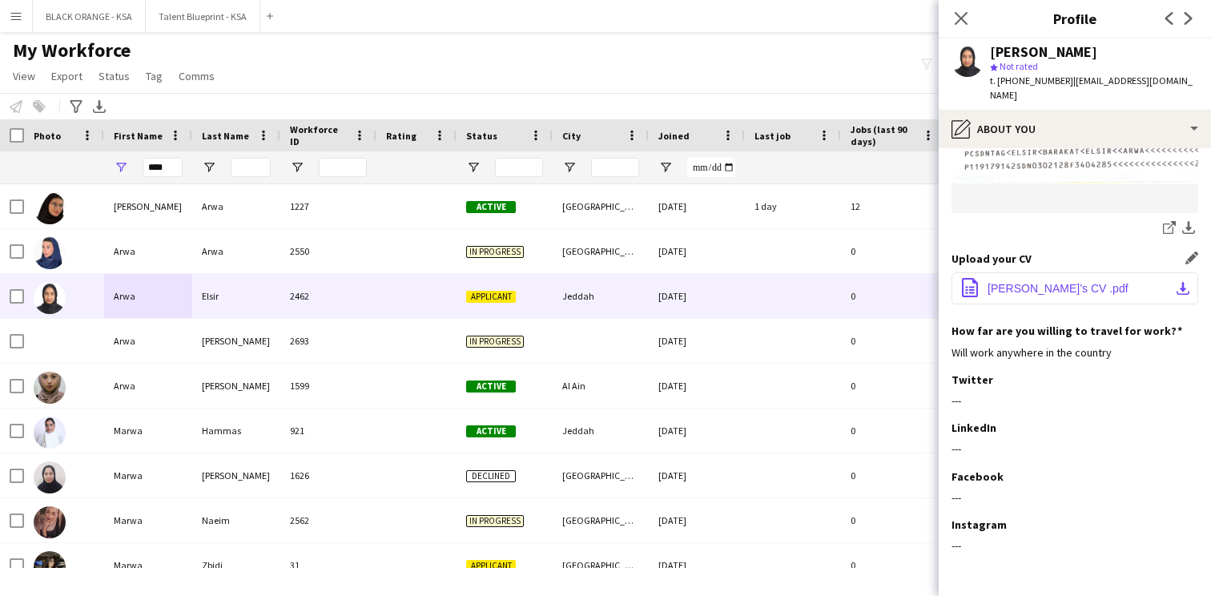
click at [1024, 272] on button "office-file-sheet Arwa’s CV .pdf download-bottom" at bounding box center [1075, 288] width 247 height 32
click at [963, 18] on icon "Close pop-in" at bounding box center [960, 17] width 15 height 15
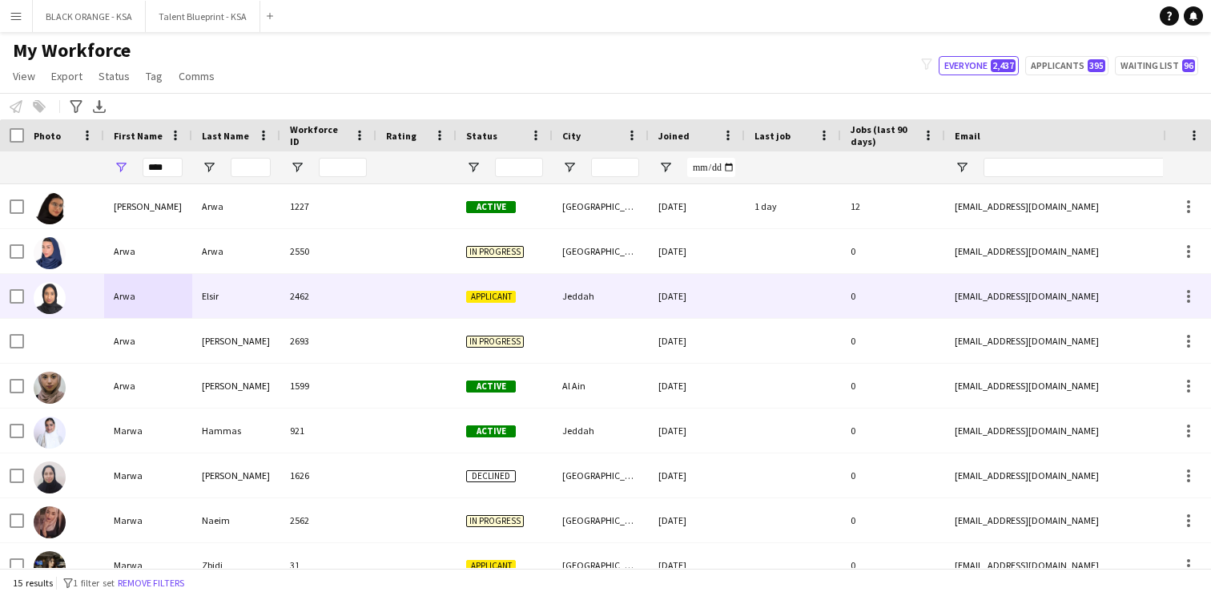
click at [457, 288] on div "Applicant" at bounding box center [505, 296] width 96 height 44
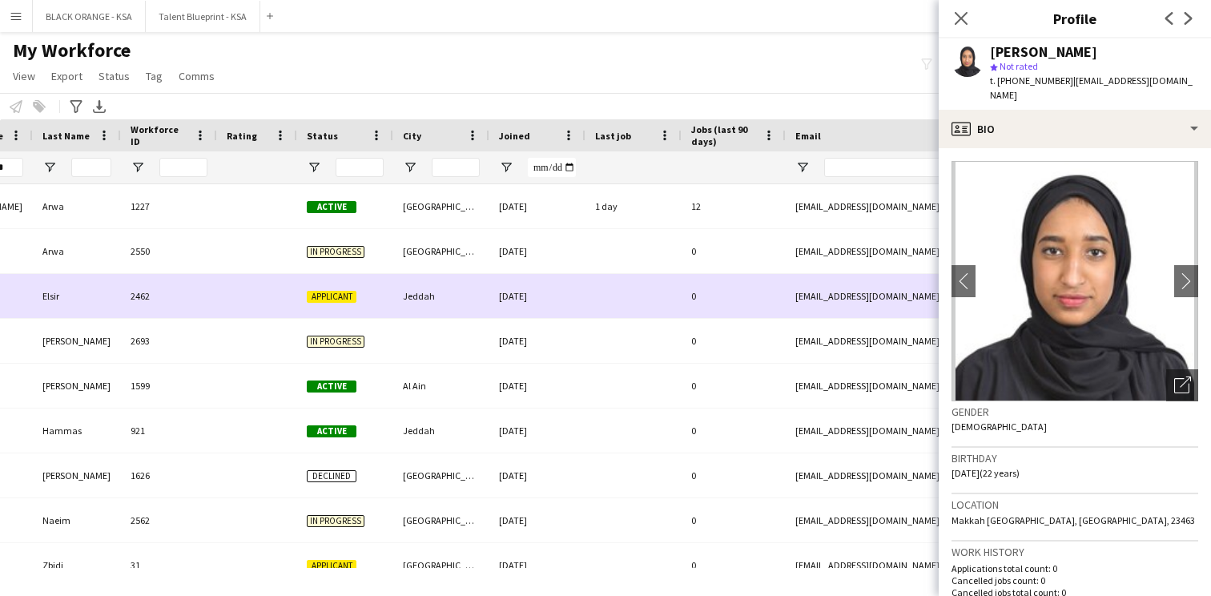
scroll to position [0, 574]
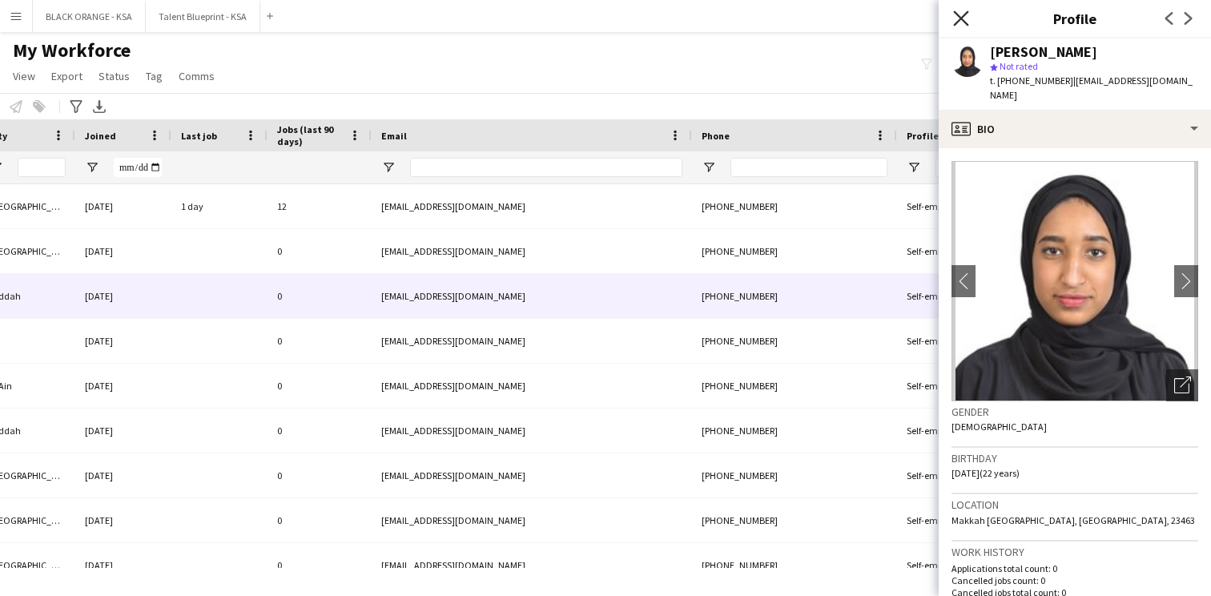
click at [956, 20] on icon "Close pop-in" at bounding box center [960, 17] width 15 height 15
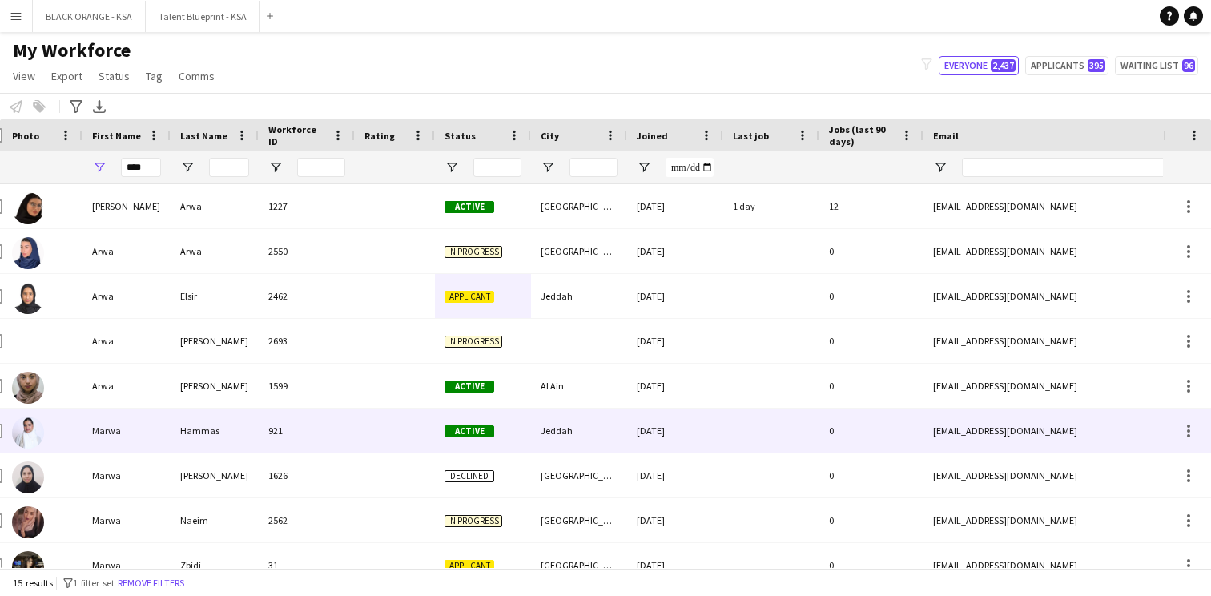
scroll to position [0, 0]
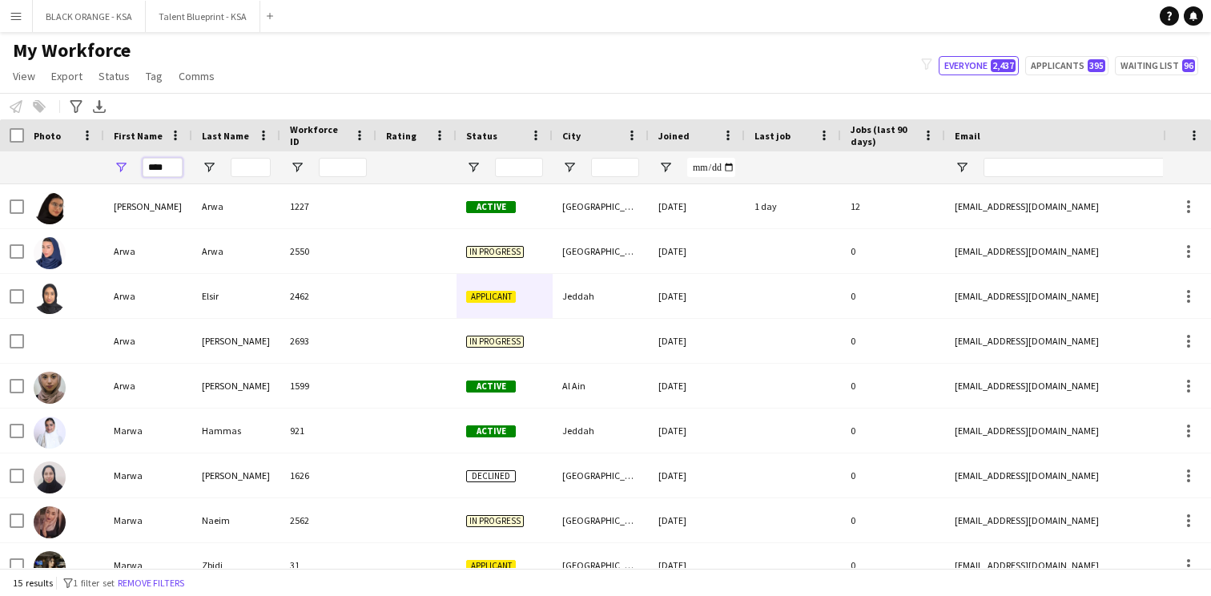
click at [162, 173] on input "****" at bounding box center [163, 167] width 40 height 19
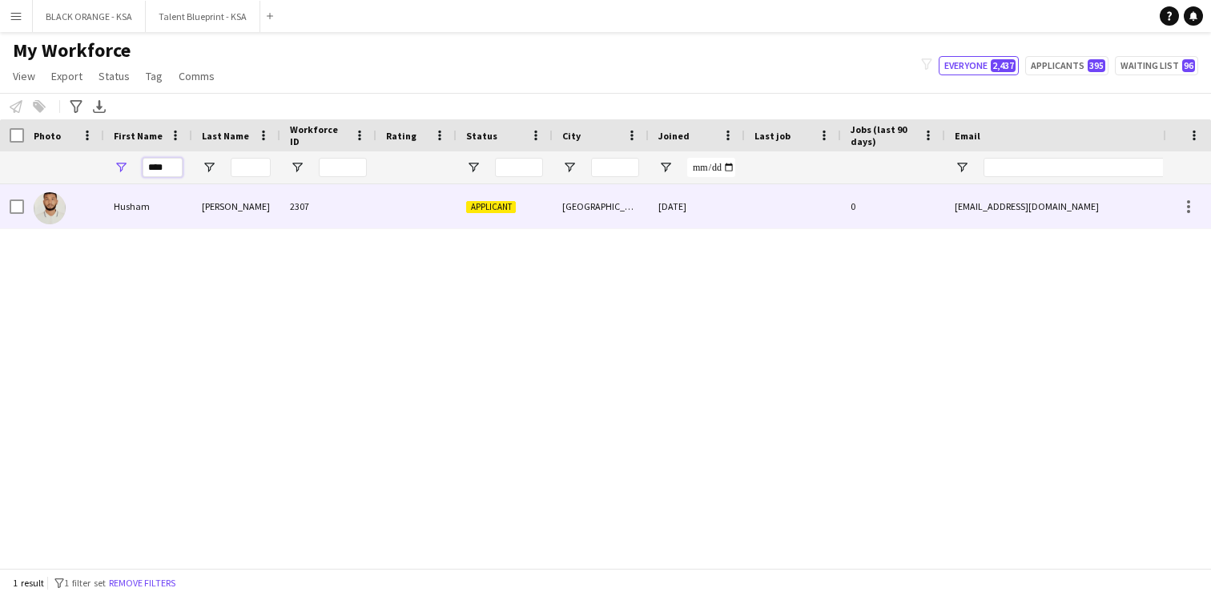
type input "****"
click at [149, 205] on div "Husham" at bounding box center [148, 206] width 88 height 44
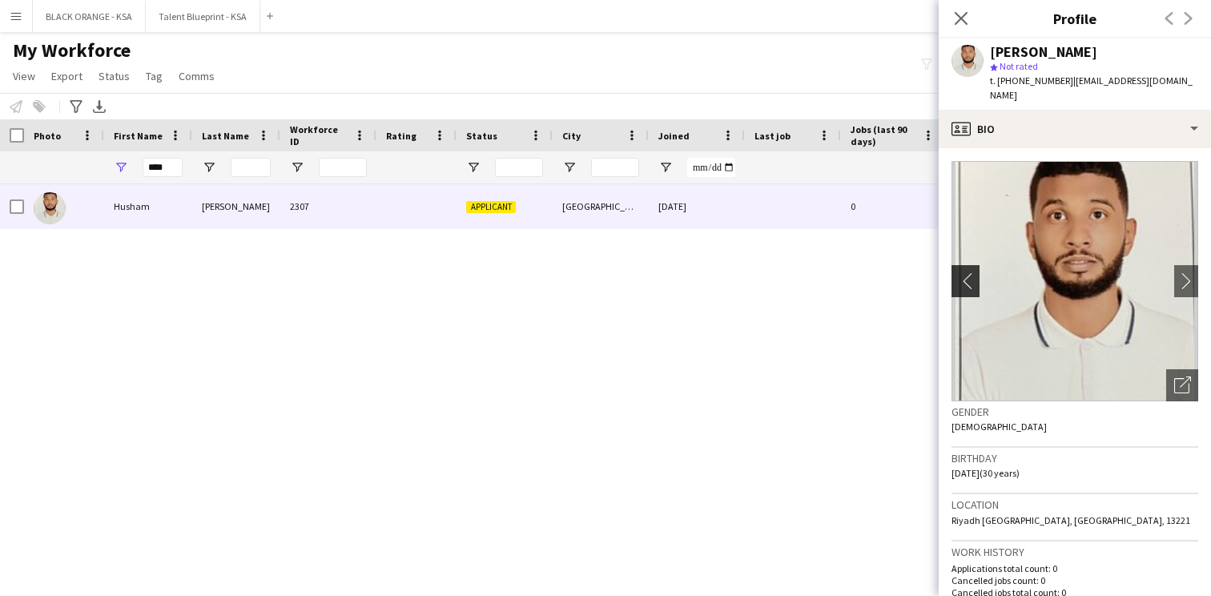
click at [973, 272] on app-icon "chevron-left" at bounding box center [964, 280] width 25 height 17
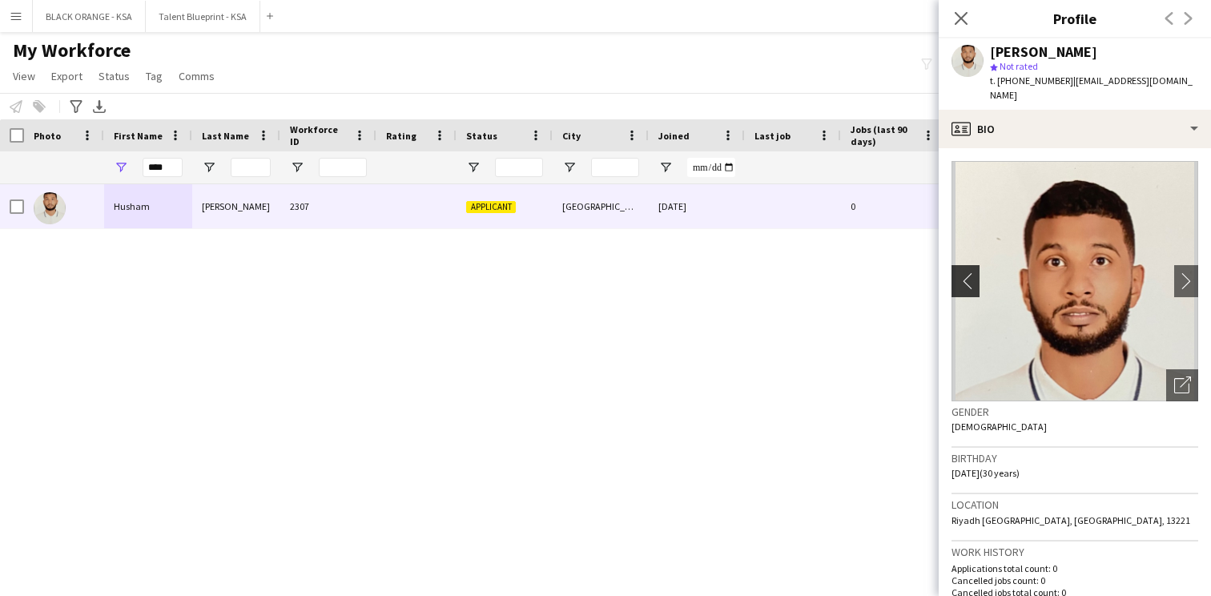
click at [973, 272] on app-icon "chevron-left" at bounding box center [964, 280] width 25 height 17
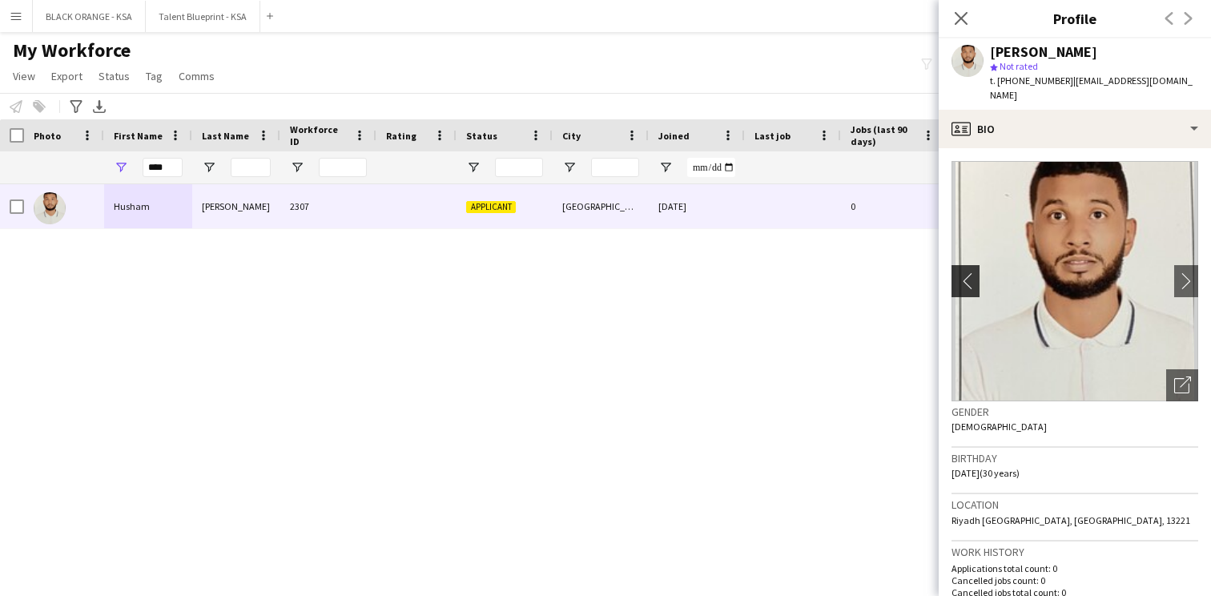
click at [973, 272] on app-icon "chevron-left" at bounding box center [964, 280] width 25 height 17
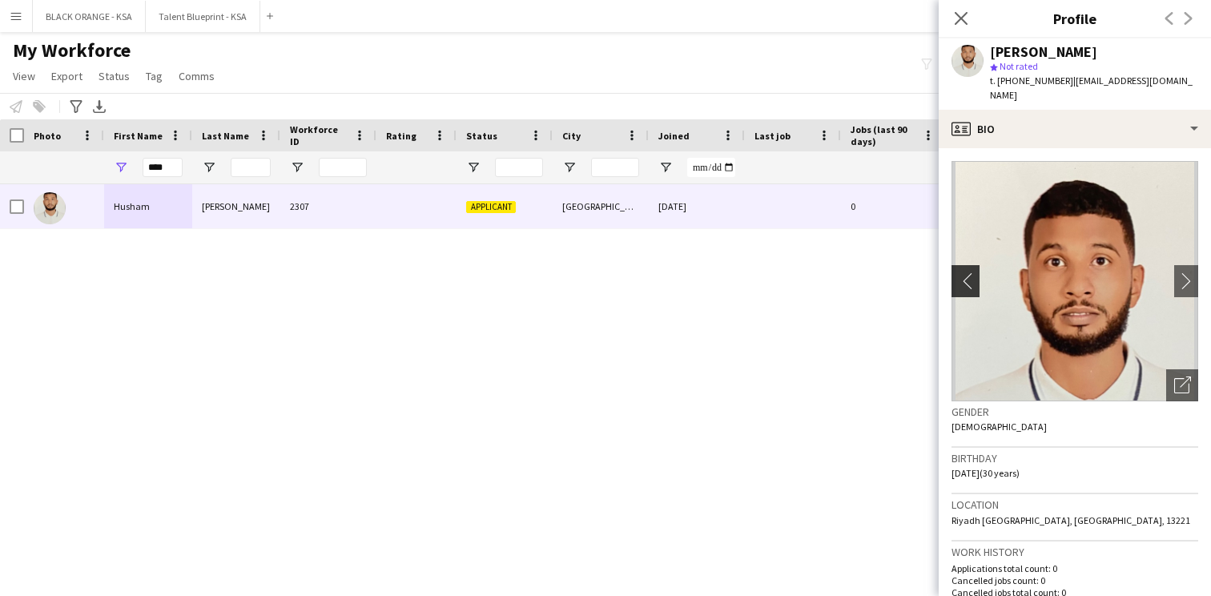
click at [973, 272] on app-icon "chevron-left" at bounding box center [964, 280] width 25 height 17
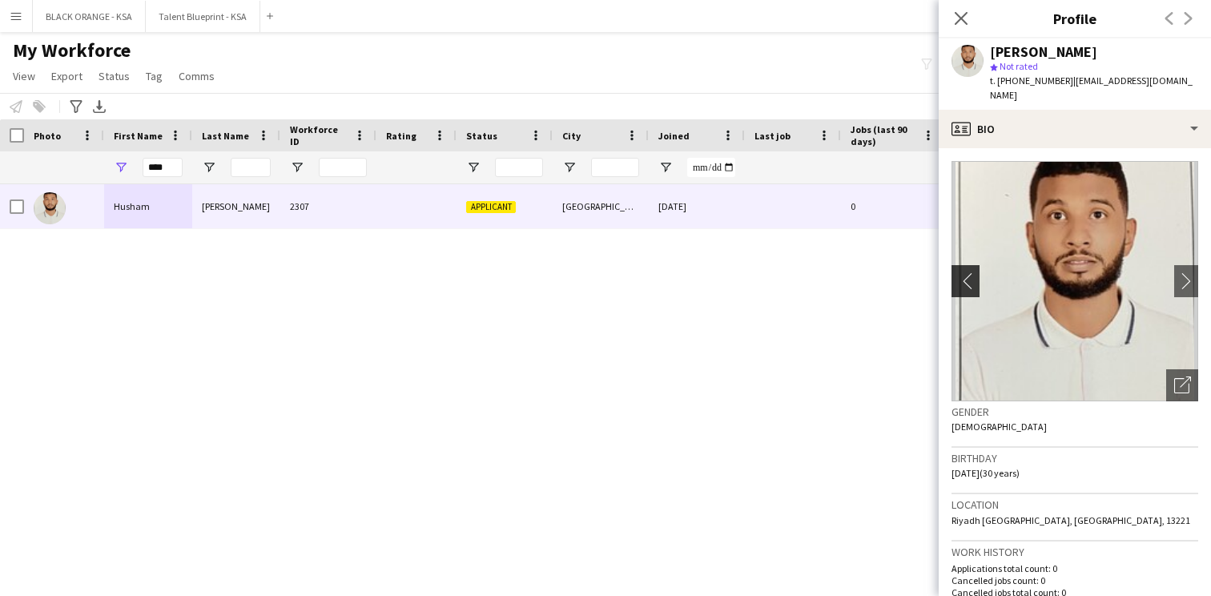
click at [973, 272] on app-icon "chevron-left" at bounding box center [964, 280] width 25 height 17
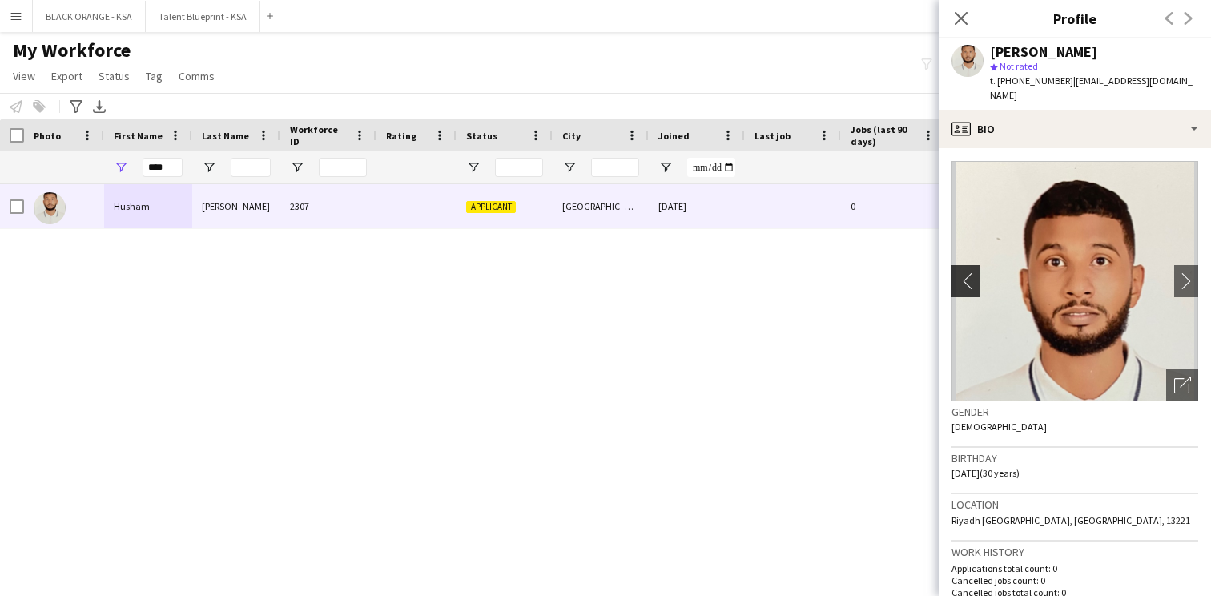
click at [973, 272] on app-icon "chevron-left" at bounding box center [964, 280] width 25 height 17
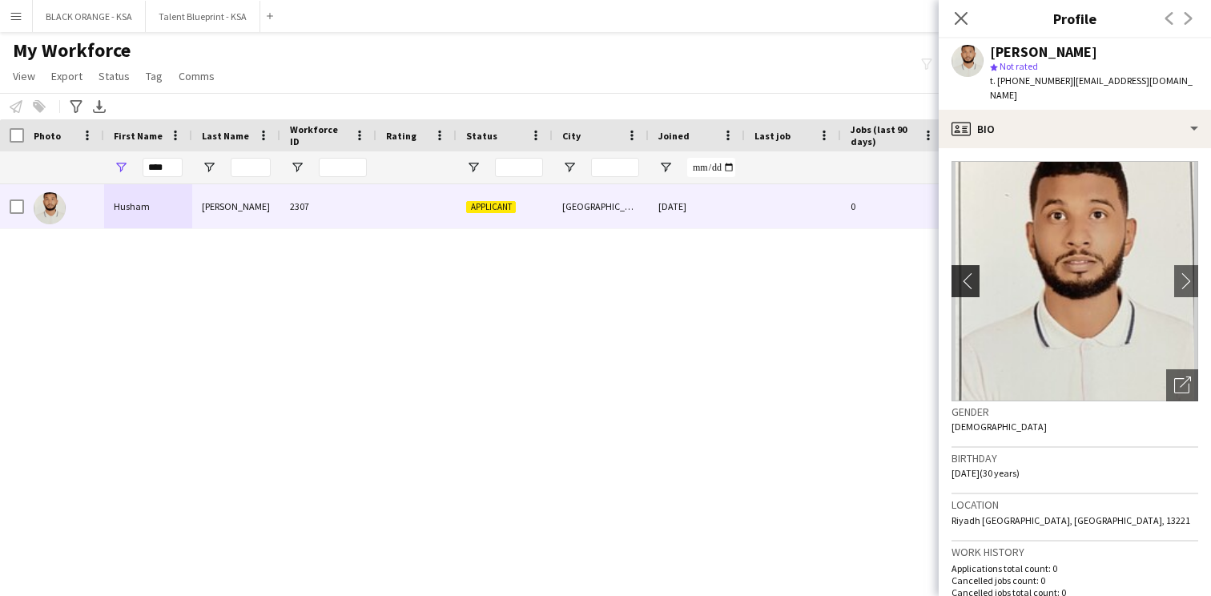
click at [973, 272] on app-icon "chevron-left" at bounding box center [964, 280] width 25 height 17
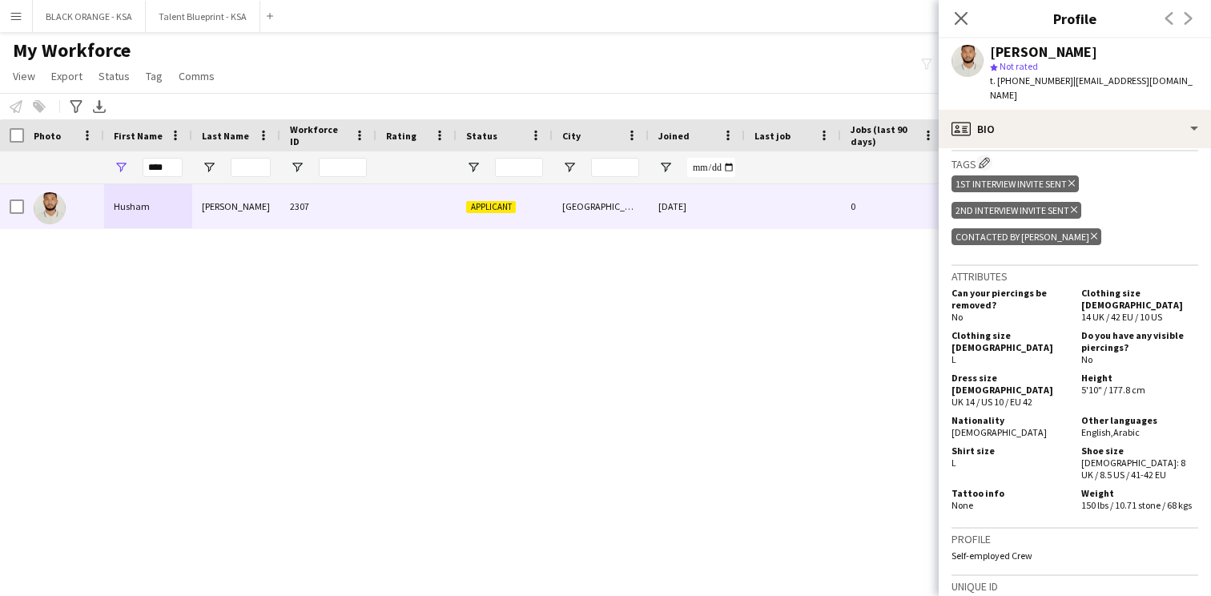
scroll to position [678, 0]
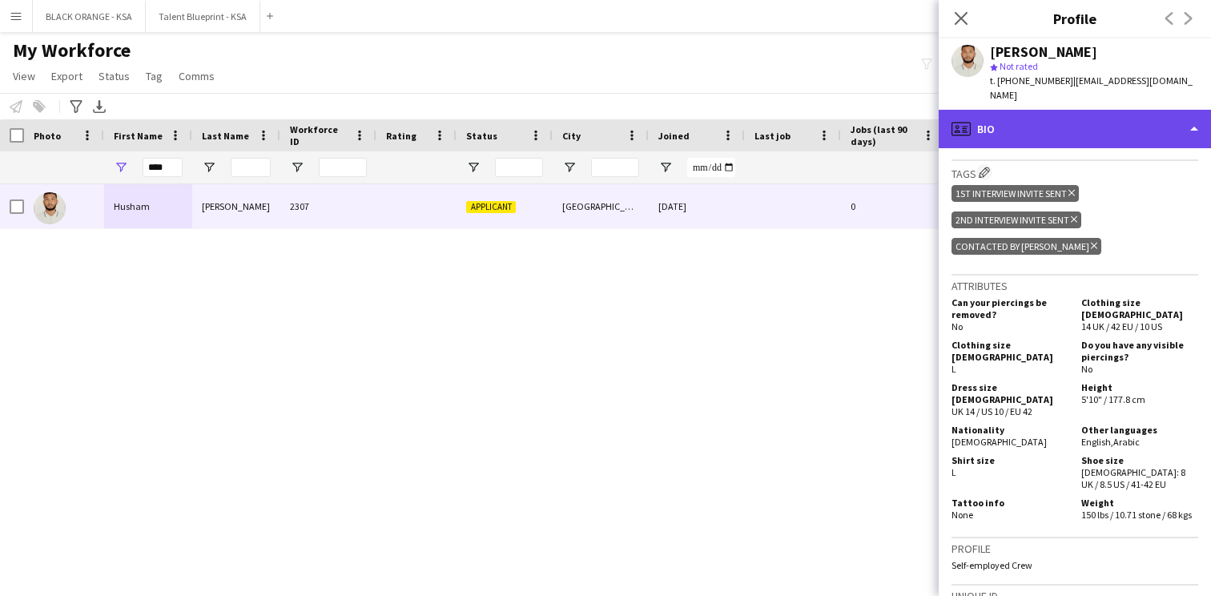
click at [1077, 115] on div "profile Bio" at bounding box center [1075, 129] width 272 height 38
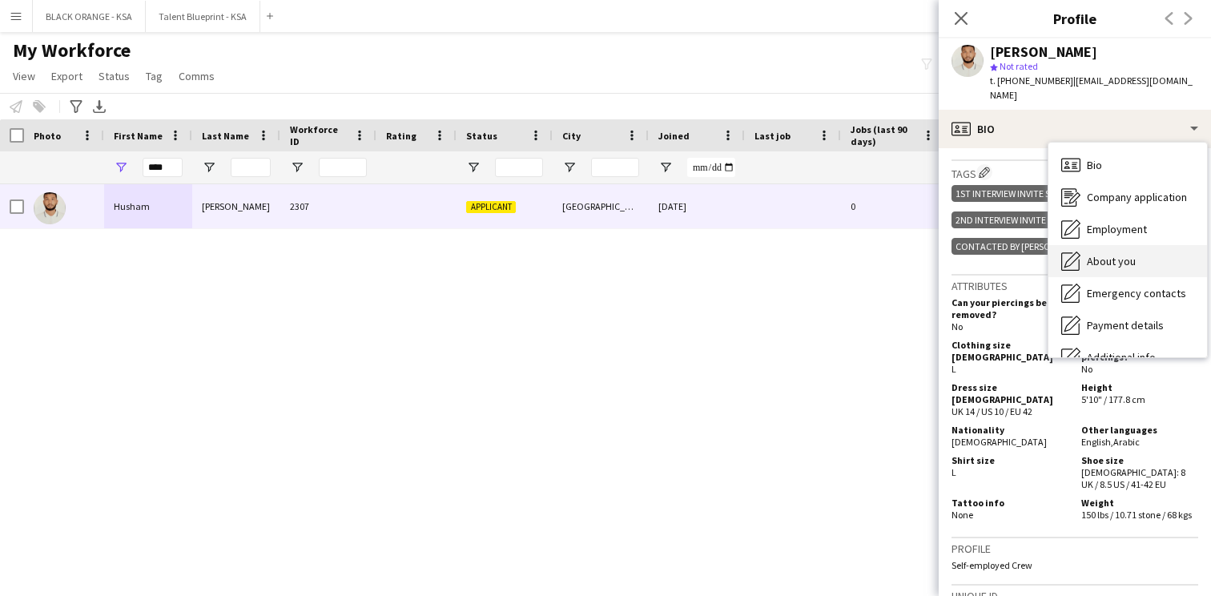
click at [1121, 254] on span "About you" at bounding box center [1111, 261] width 49 height 14
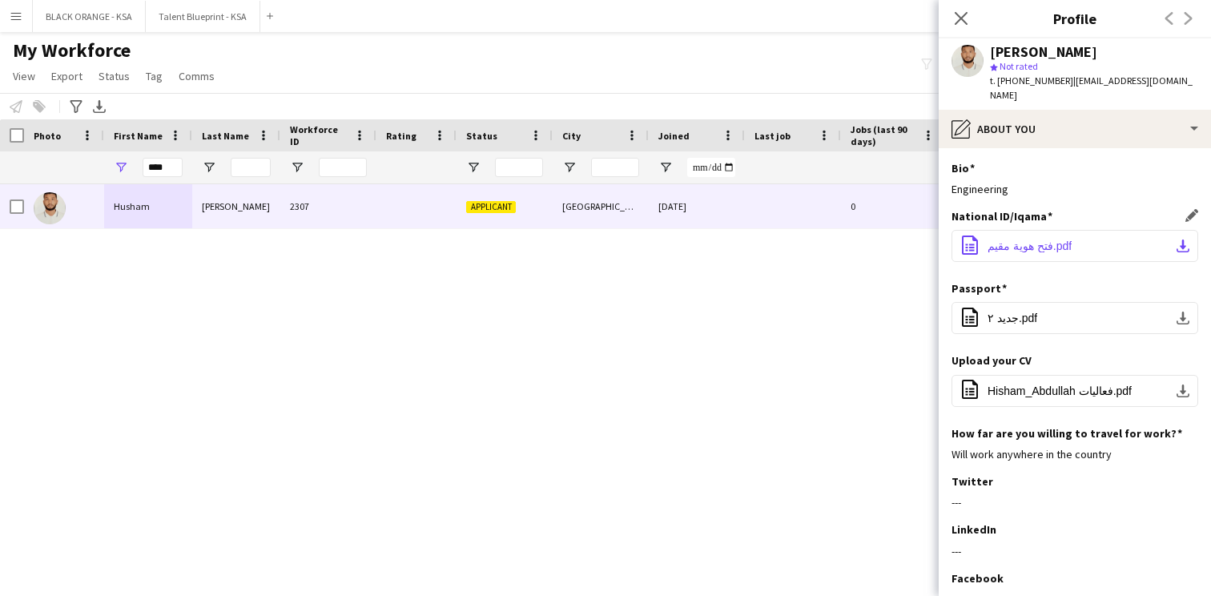
click at [1011, 240] on span "فتح هوية مقيم.pdf" at bounding box center [1030, 246] width 84 height 13
click at [959, 11] on icon "Close pop-in" at bounding box center [960, 17] width 15 height 15
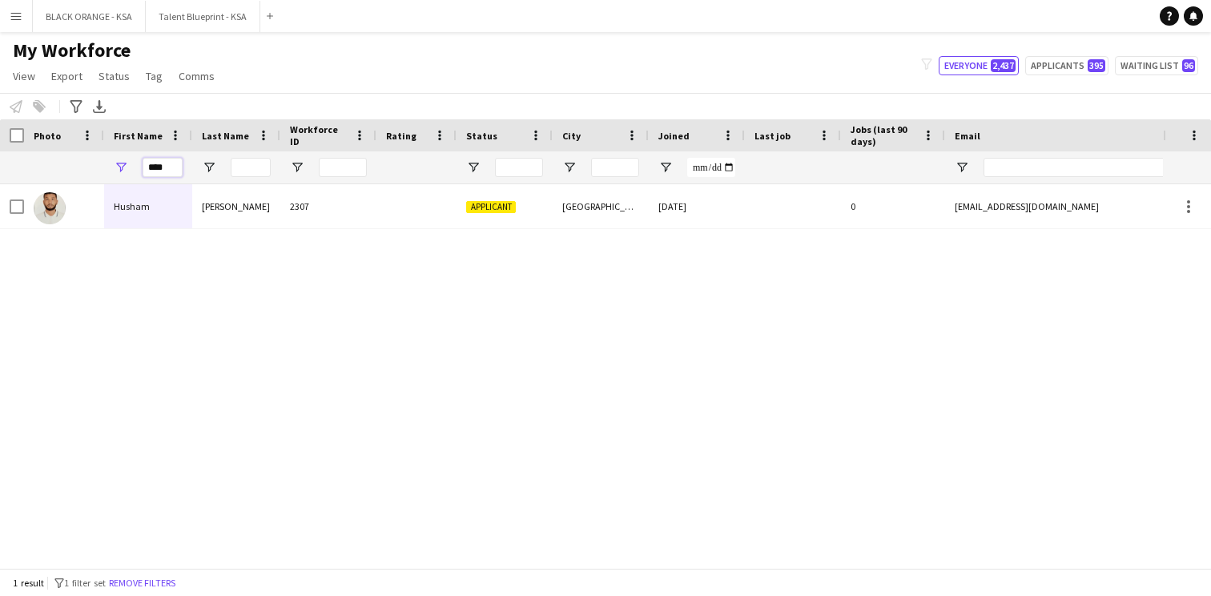
click at [161, 167] on input "****" at bounding box center [163, 167] width 40 height 19
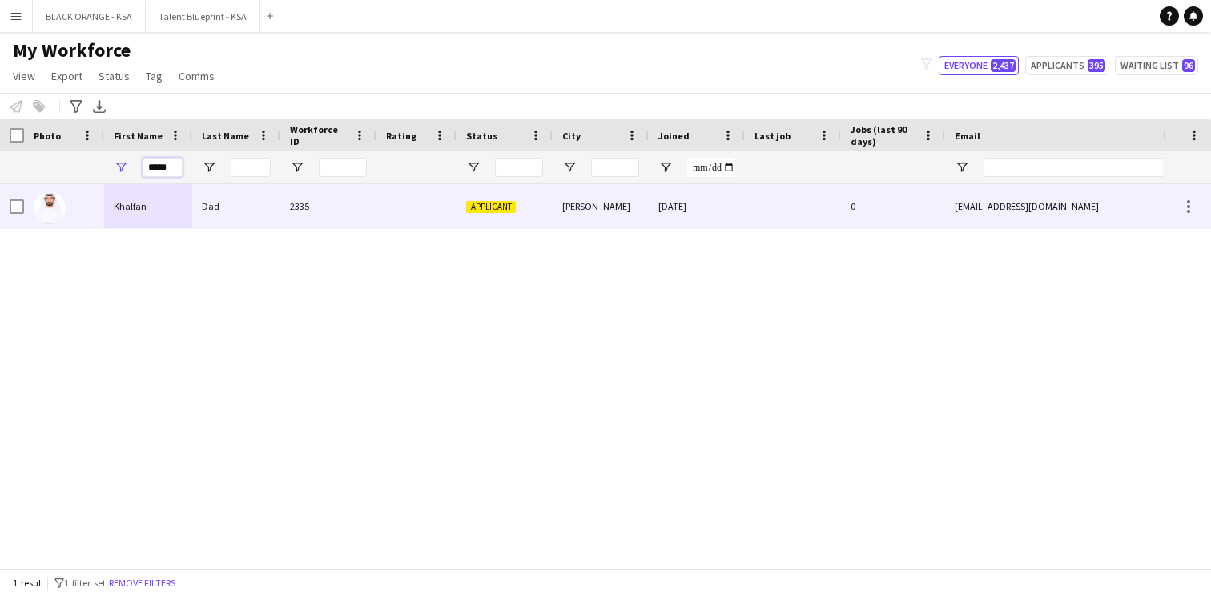
type input "*****"
click at [143, 203] on div "Khalfan" at bounding box center [148, 206] width 88 height 44
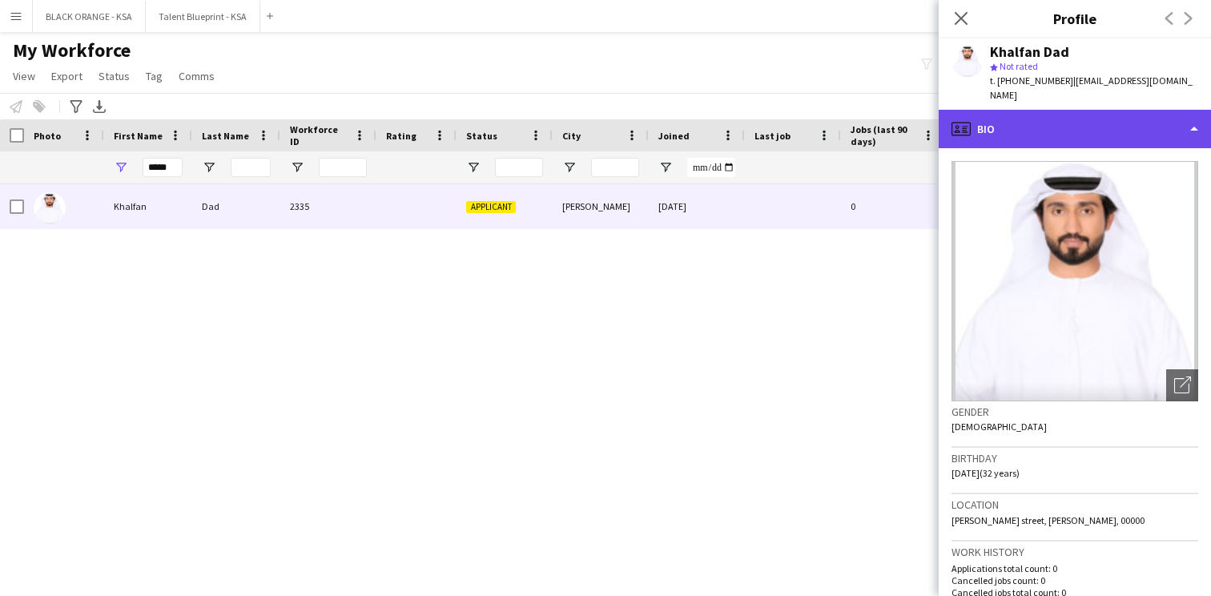
click at [1108, 111] on div "profile Bio" at bounding box center [1075, 129] width 272 height 38
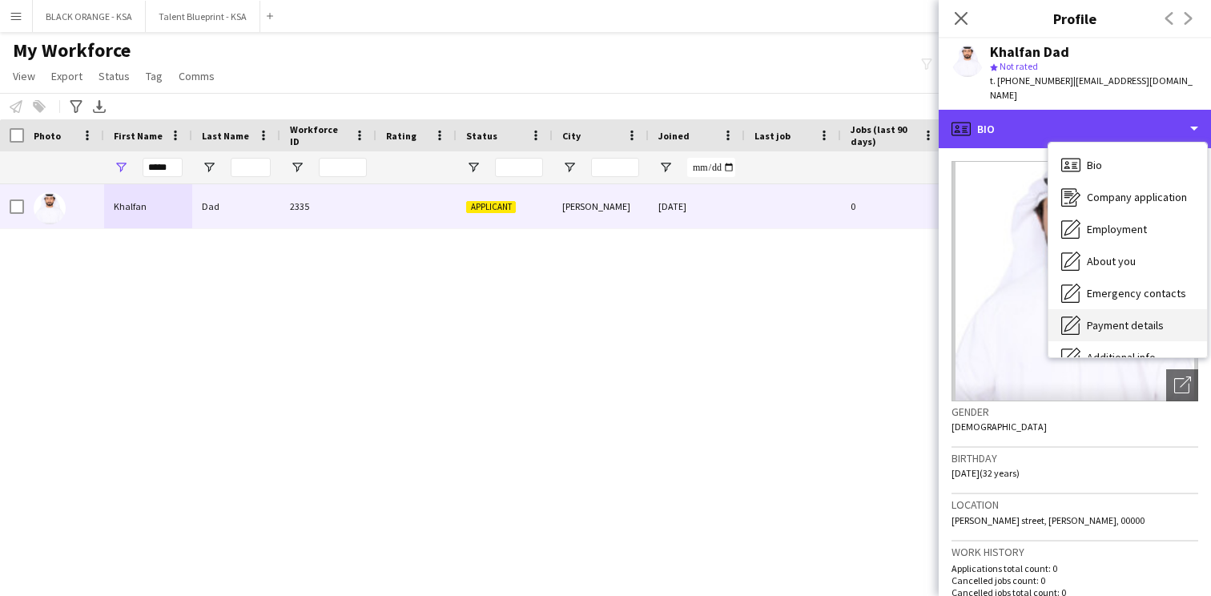
scroll to position [87, 0]
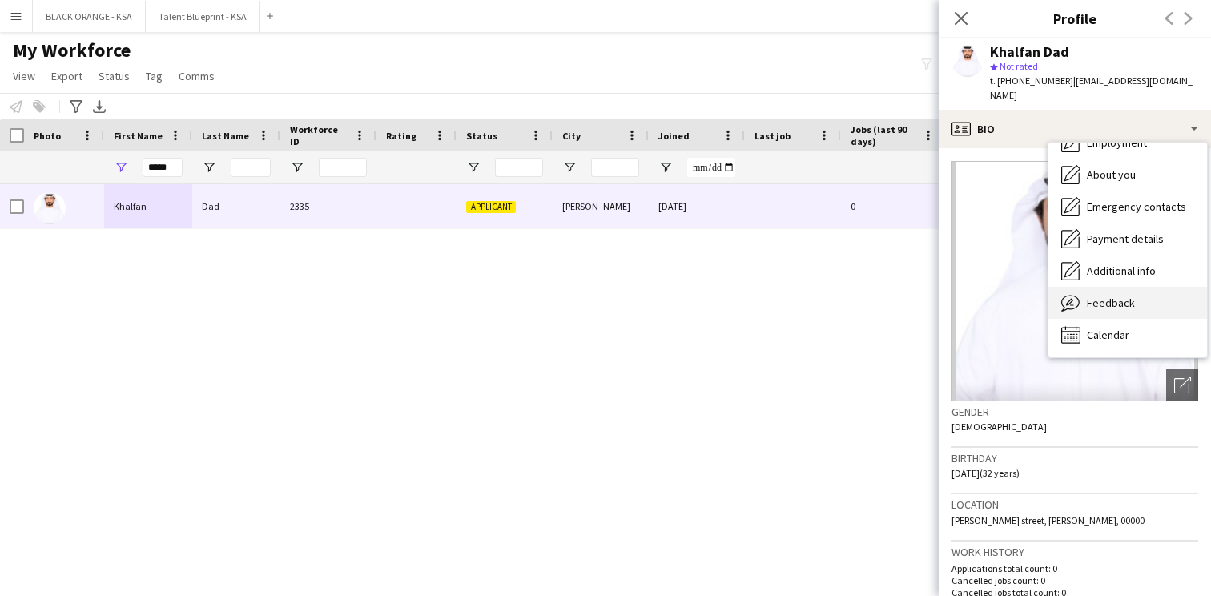
click at [1111, 296] on span "Feedback" at bounding box center [1111, 303] width 48 height 14
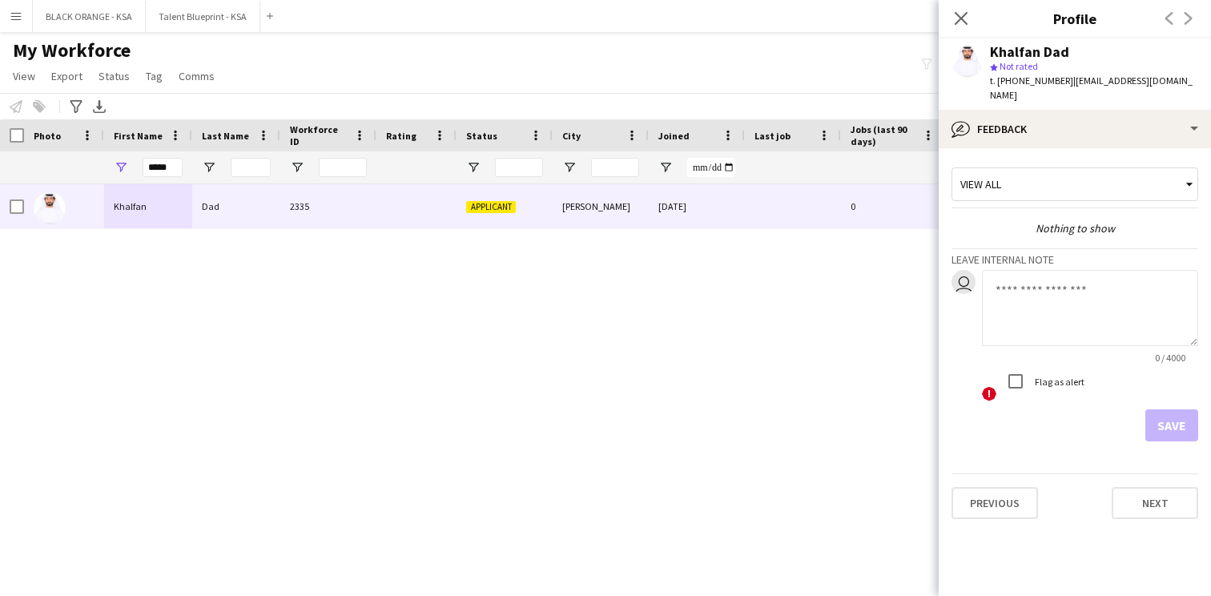
click at [1045, 274] on textarea at bounding box center [1090, 308] width 216 height 76
type textarea "**********"
click at [1166, 409] on button "Save" at bounding box center [1171, 425] width 53 height 32
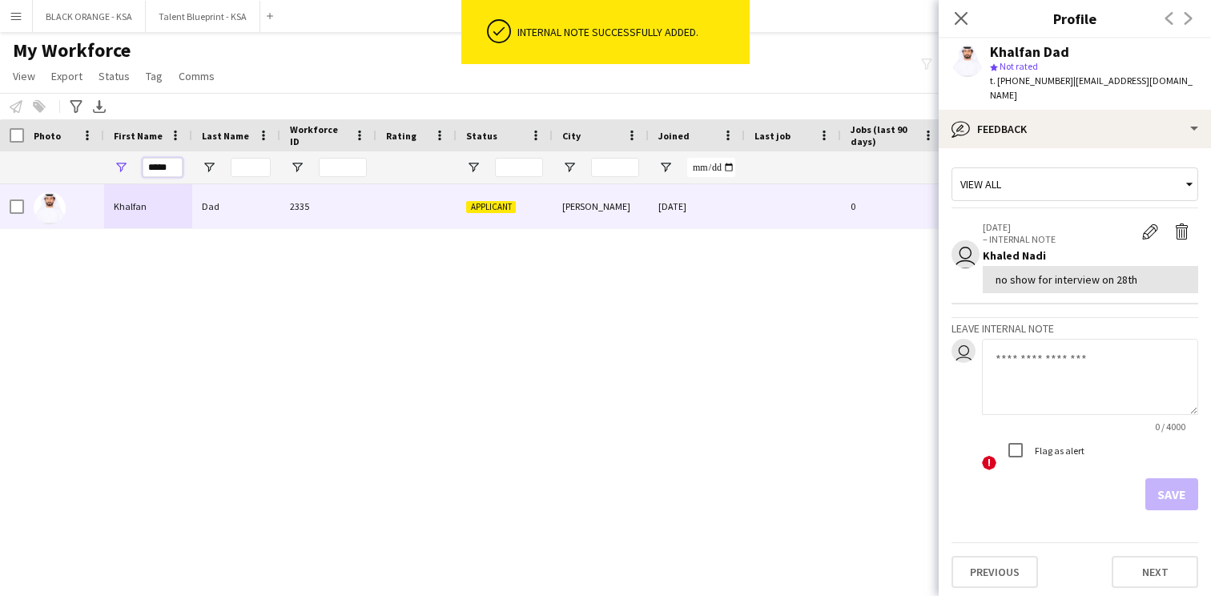
click at [159, 163] on input "*****" at bounding box center [163, 167] width 40 height 19
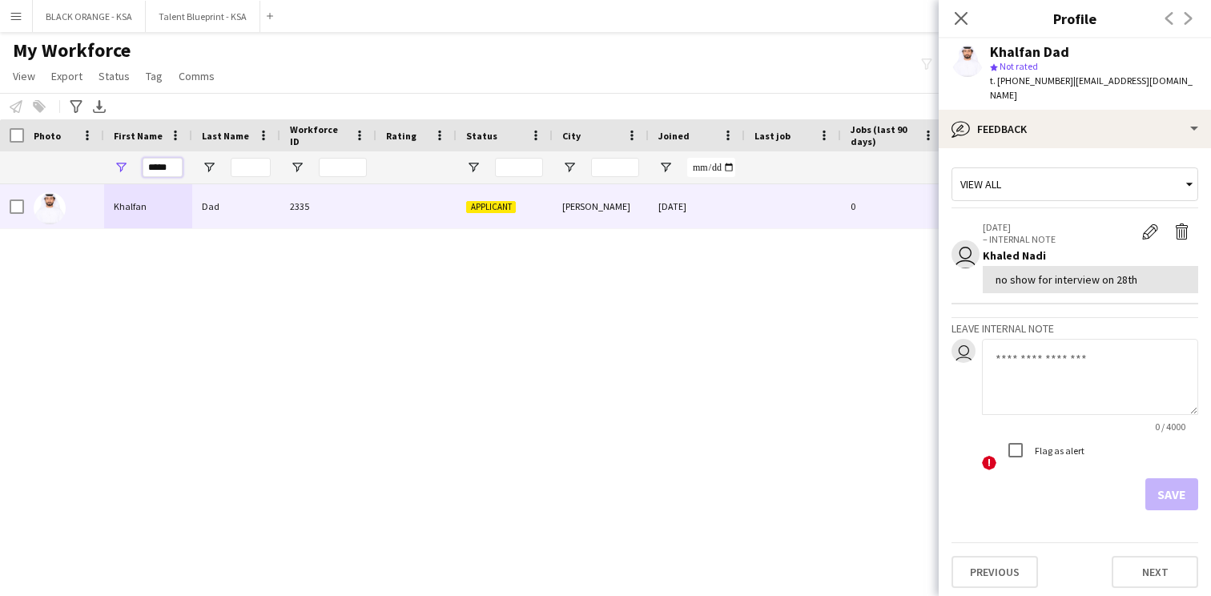
click at [159, 163] on input "*****" at bounding box center [163, 167] width 40 height 19
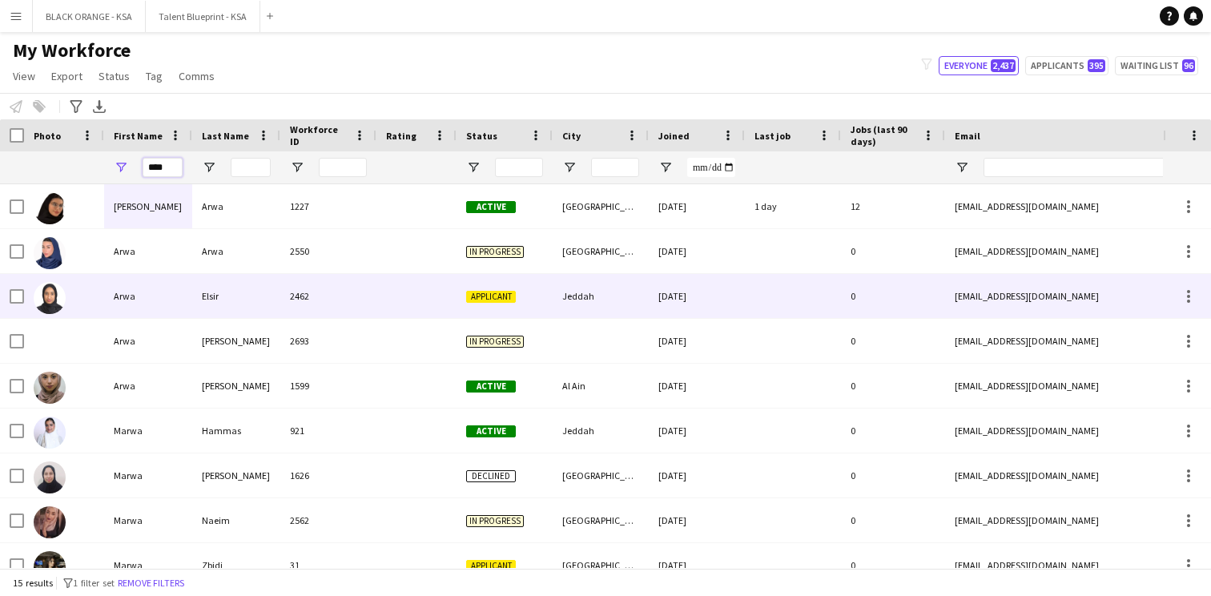
type input "****"
click at [178, 295] on div "Arwa" at bounding box center [148, 296] width 88 height 44
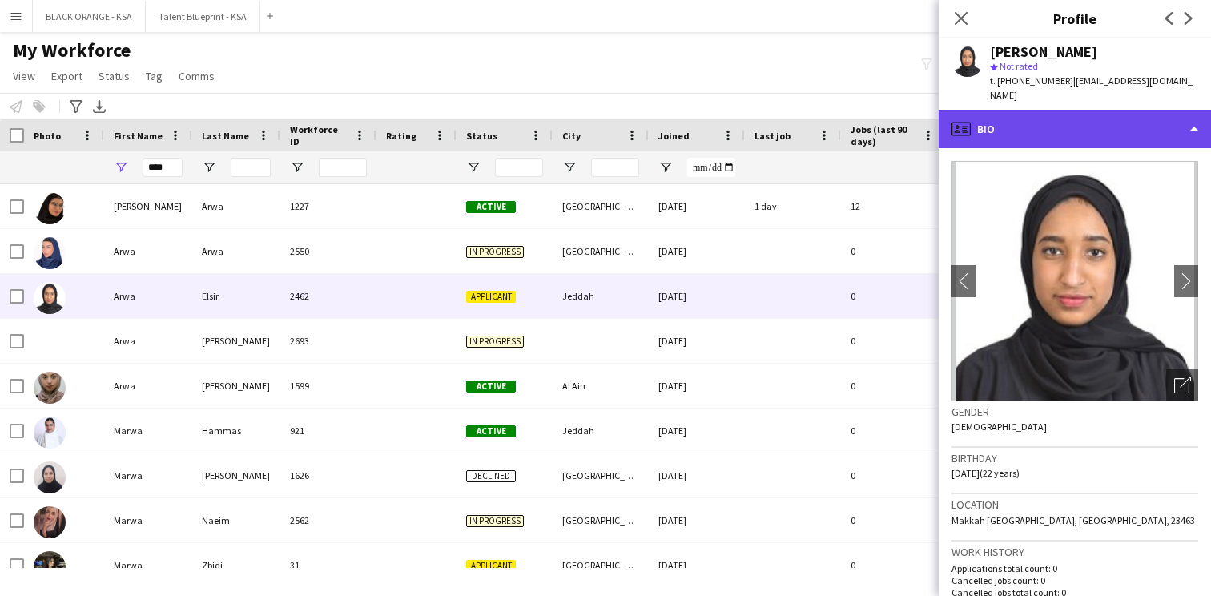
click at [1093, 115] on div "profile Bio" at bounding box center [1075, 129] width 272 height 38
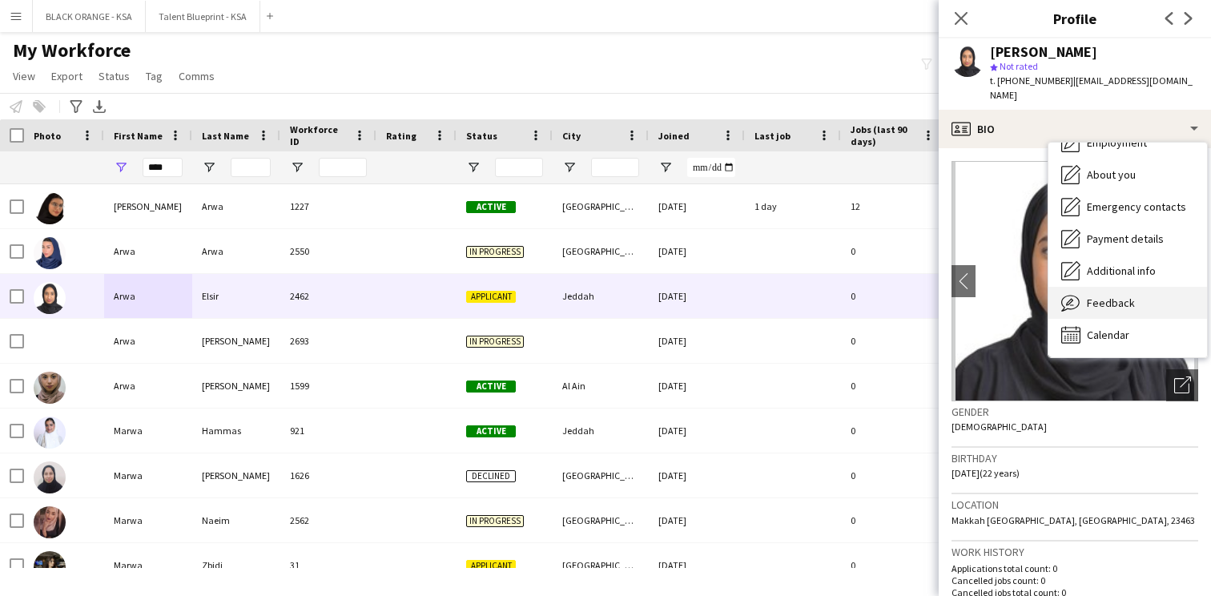
click at [1105, 296] on div "Feedback Feedback" at bounding box center [1128, 303] width 159 height 32
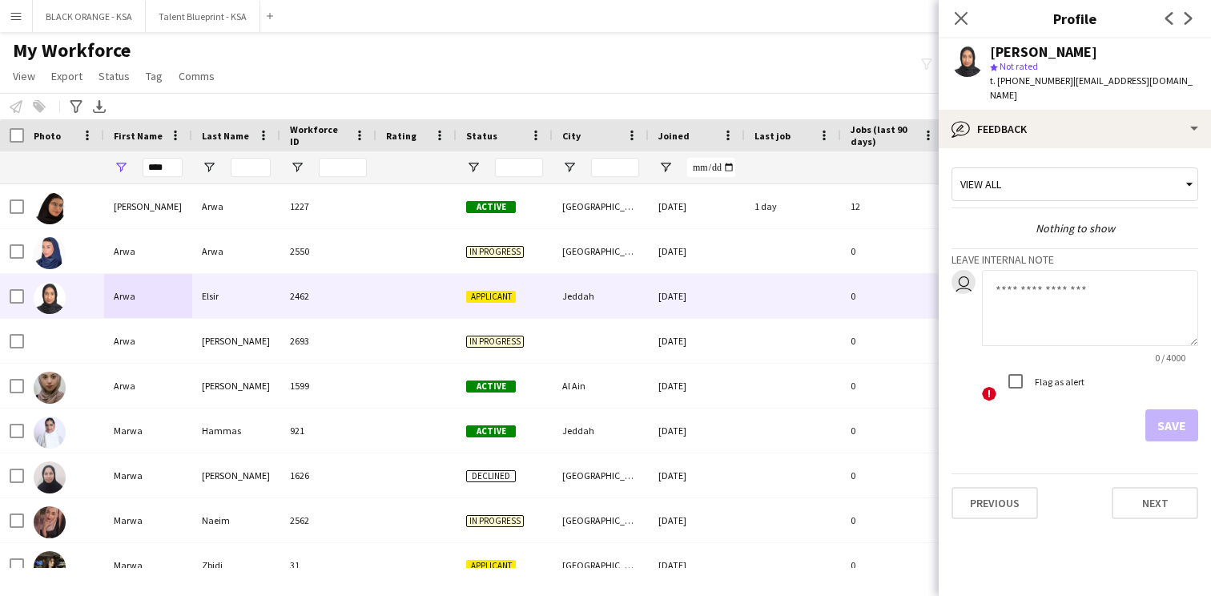
click at [1051, 289] on textarea at bounding box center [1090, 308] width 216 height 76
type textarea "**********"
click at [1182, 412] on button "Save" at bounding box center [1171, 425] width 53 height 32
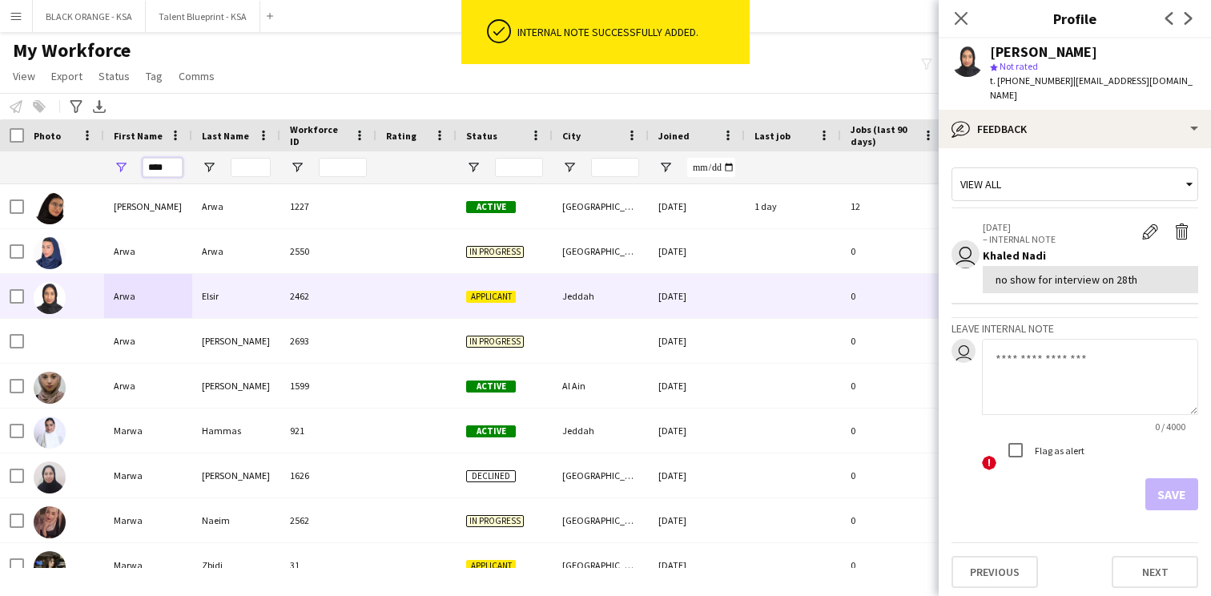
click at [155, 169] on input "****" at bounding box center [163, 167] width 40 height 19
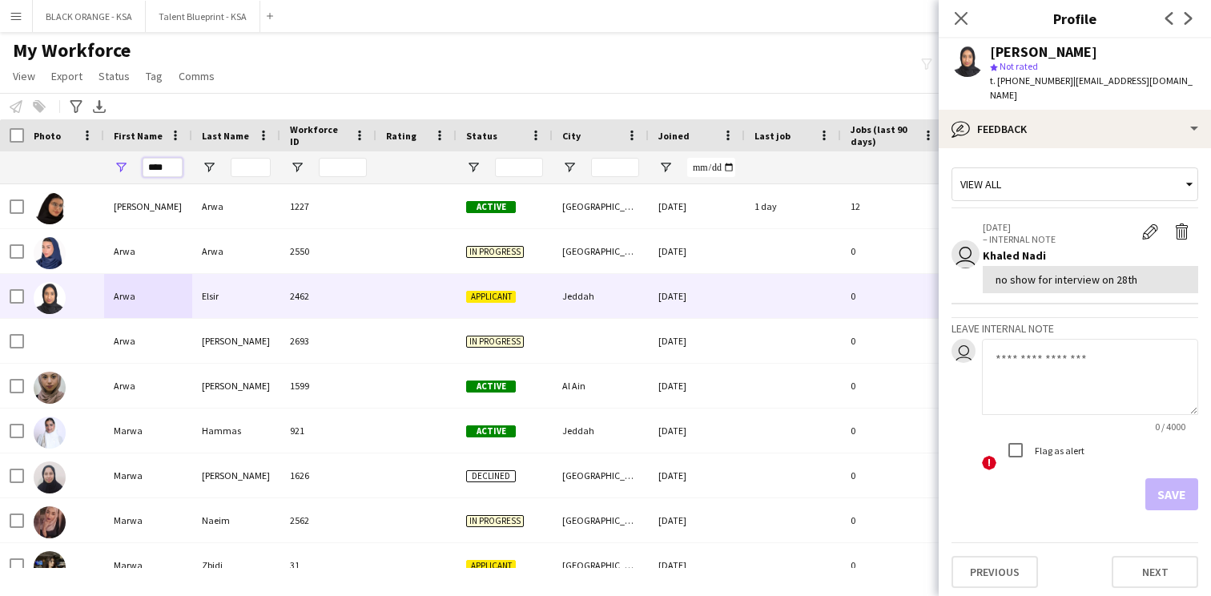
click at [155, 169] on input "****" at bounding box center [163, 167] width 40 height 19
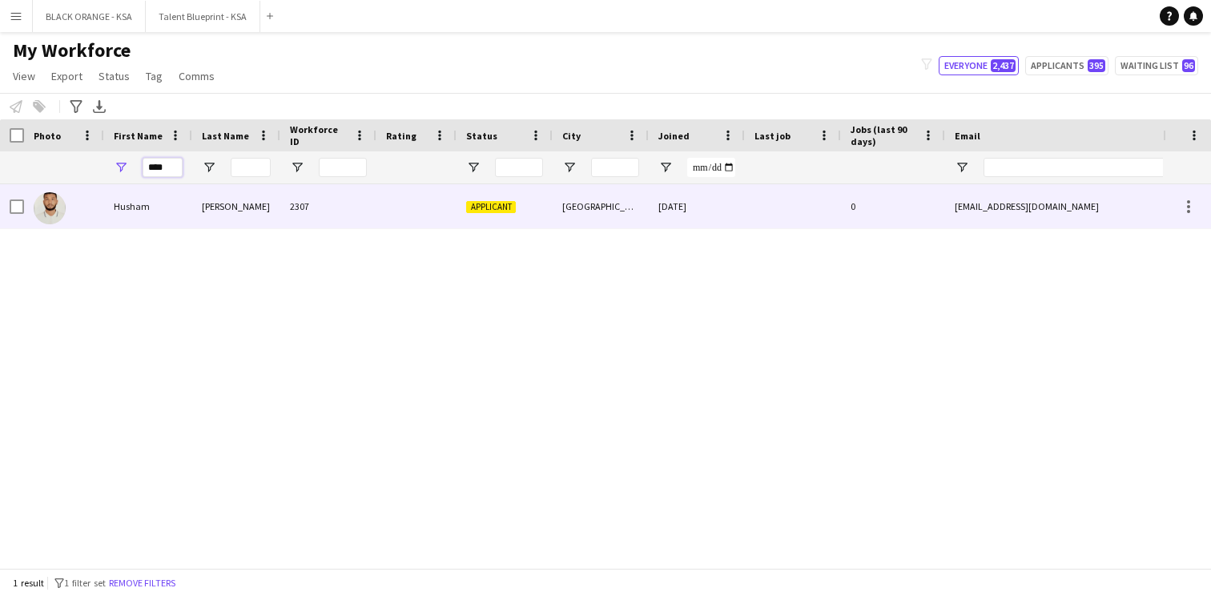
type input "****"
click at [167, 211] on div "Husham" at bounding box center [148, 206] width 88 height 44
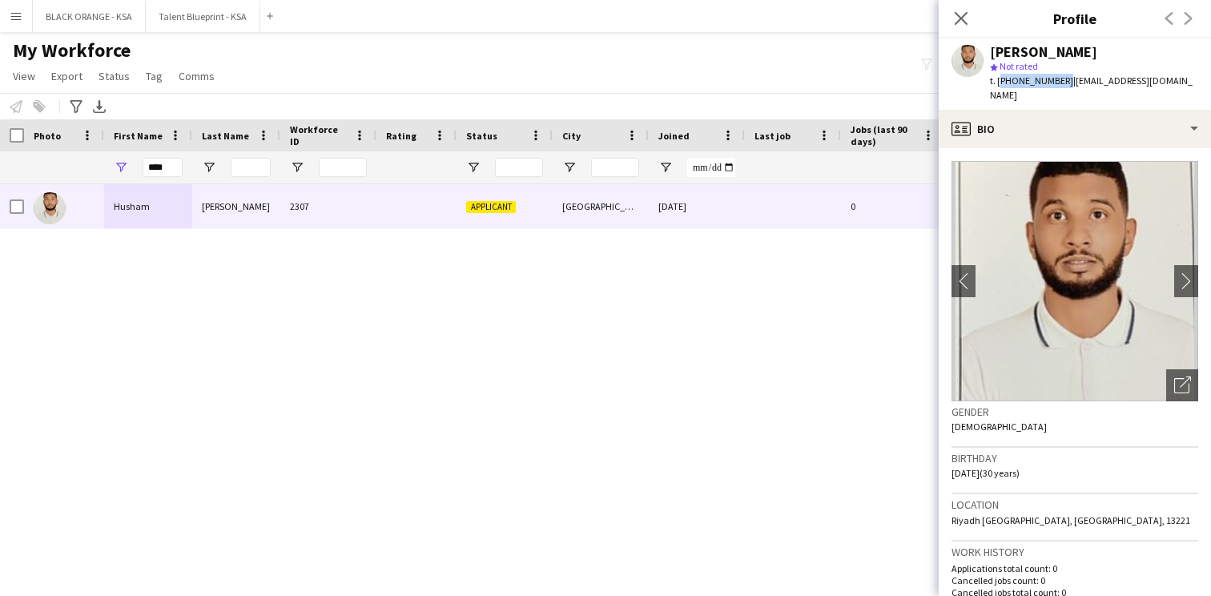
drag, startPoint x: 1059, startPoint y: 80, endPoint x: 998, endPoint y: 87, distance: 61.2
click at [998, 87] on span "t. [PHONE_NUMBER]" at bounding box center [1031, 80] width 83 height 12
copy span "[PHONE_NUMBER]"
click at [1050, 65] on div "star Not rated" at bounding box center [1094, 66] width 208 height 14
click at [961, 24] on icon "Close pop-in" at bounding box center [960, 17] width 15 height 15
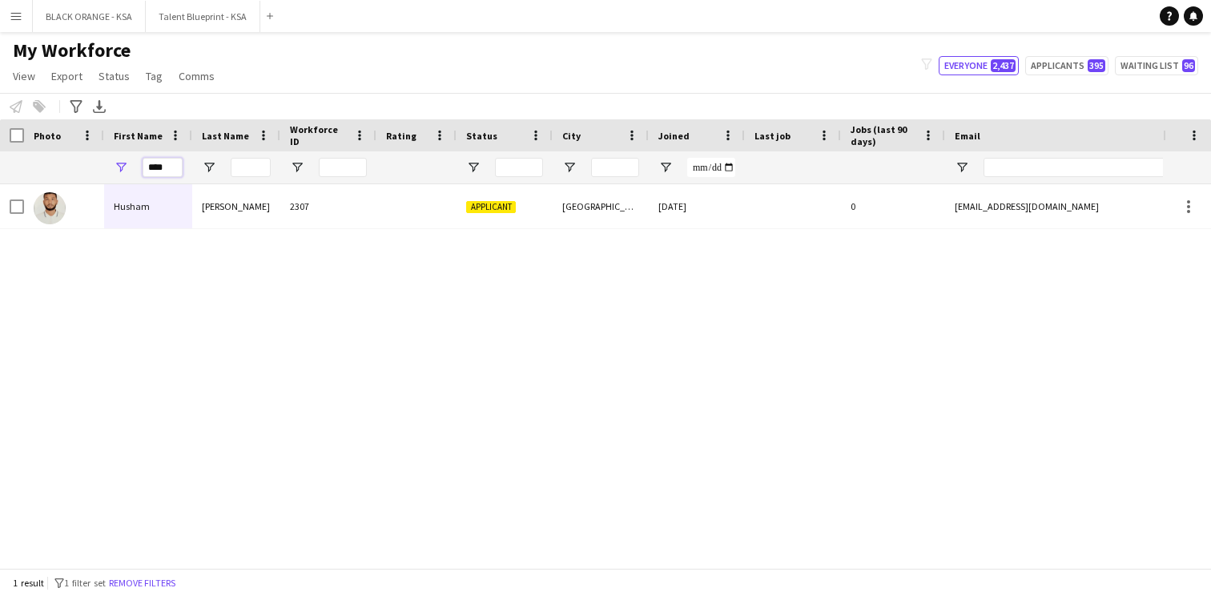
click at [159, 165] on input "****" at bounding box center [163, 167] width 40 height 19
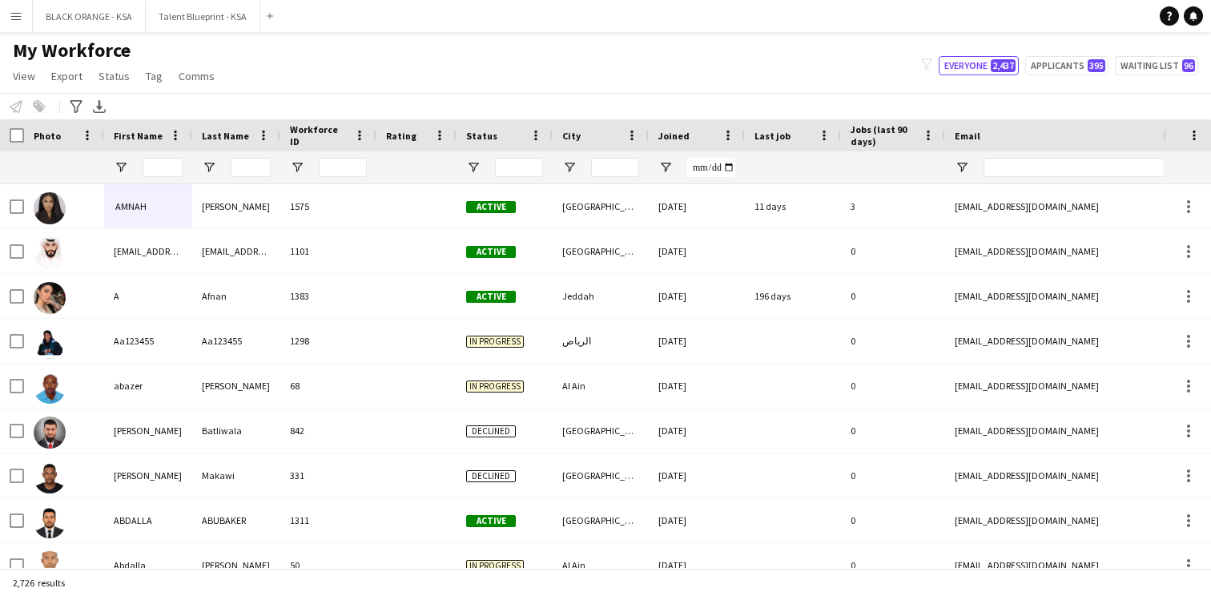
click at [426, 50] on div "My Workforce View Views Default view New view Update view Delete view Edit name…" at bounding box center [605, 65] width 1211 height 54
